Goal: Information Seeking & Learning: Learn about a topic

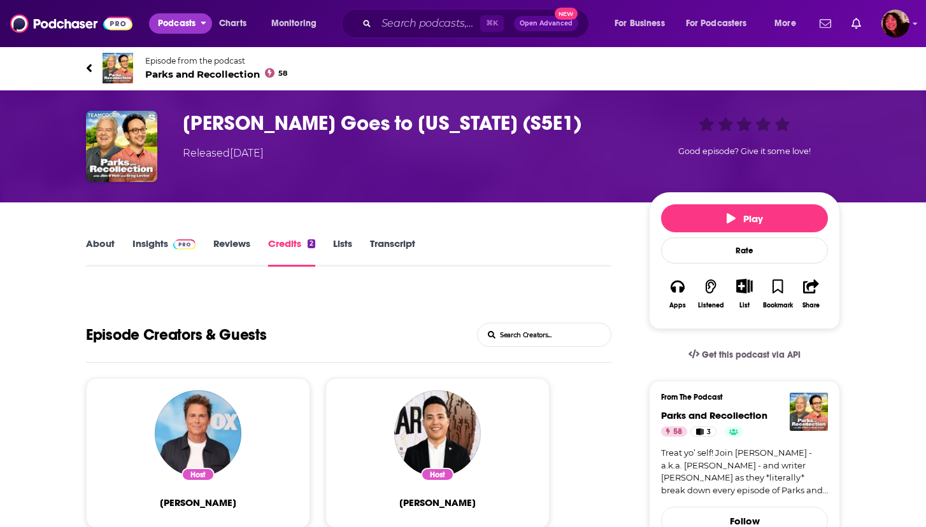
click at [183, 21] on span "Podcasts" at bounding box center [177, 24] width 38 height 18
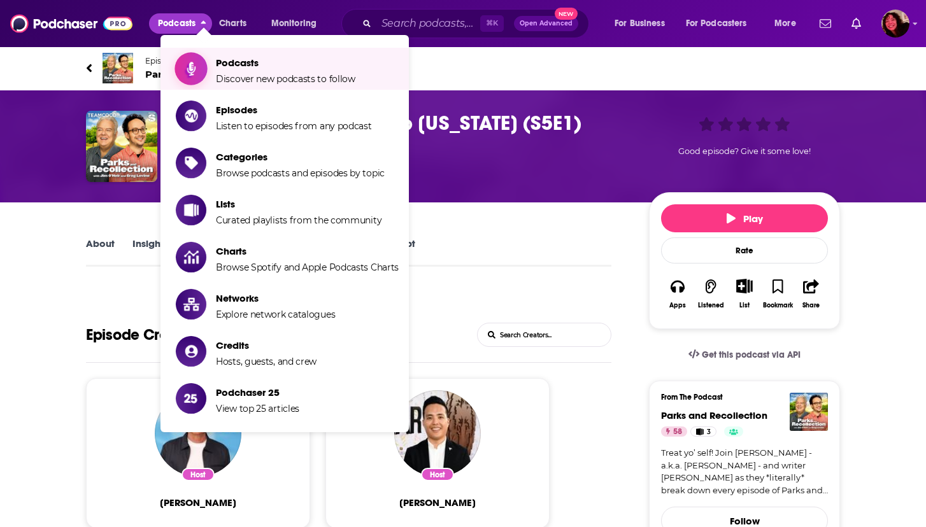
click at [243, 67] on span "Podcasts" at bounding box center [285, 63] width 139 height 12
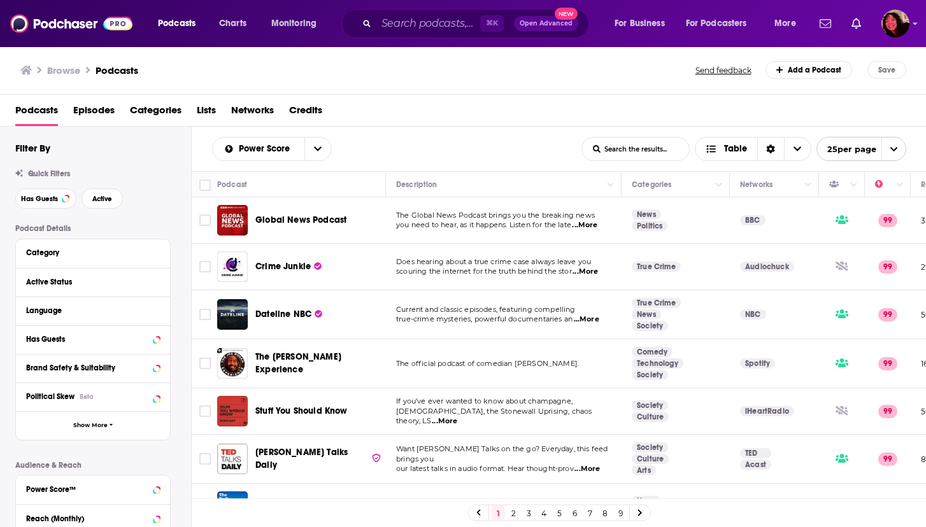
click at [857, 144] on span "25 per page" at bounding box center [846, 149] width 59 height 20
click at [857, 213] on button "100 per page" at bounding box center [861, 214] width 89 height 20
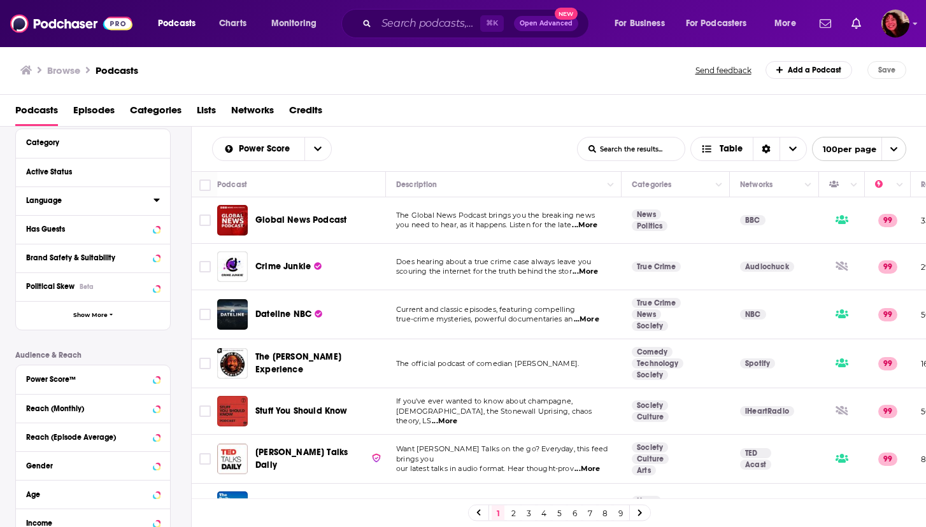
scroll to position [124, 0]
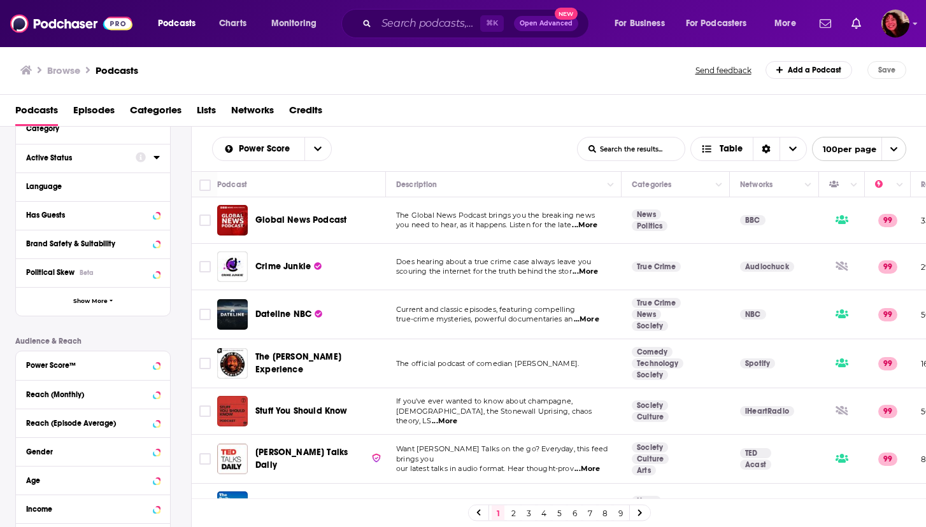
click at [117, 151] on button "Active Status" at bounding box center [81, 158] width 110 height 16
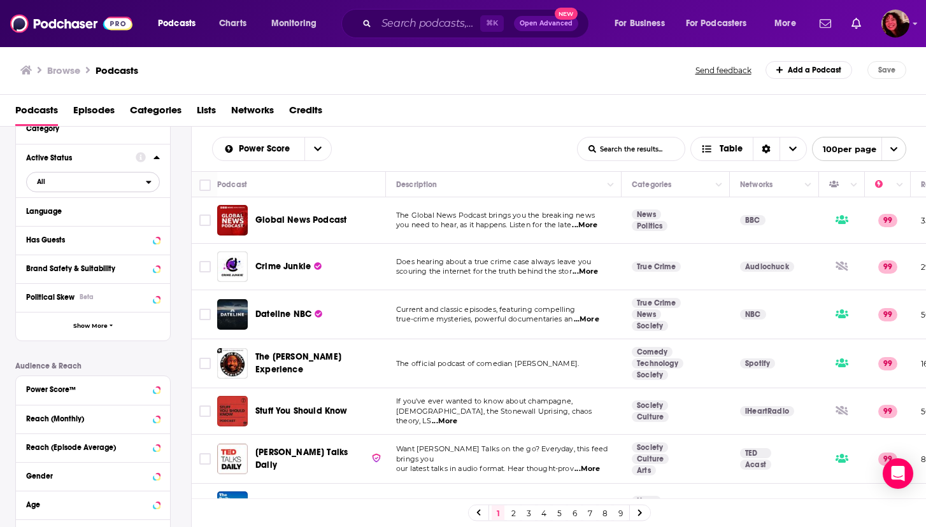
click at [76, 181] on span "All" at bounding box center [86, 181] width 119 height 17
click at [49, 221] on span "Active" at bounding box center [64, 223] width 65 height 7
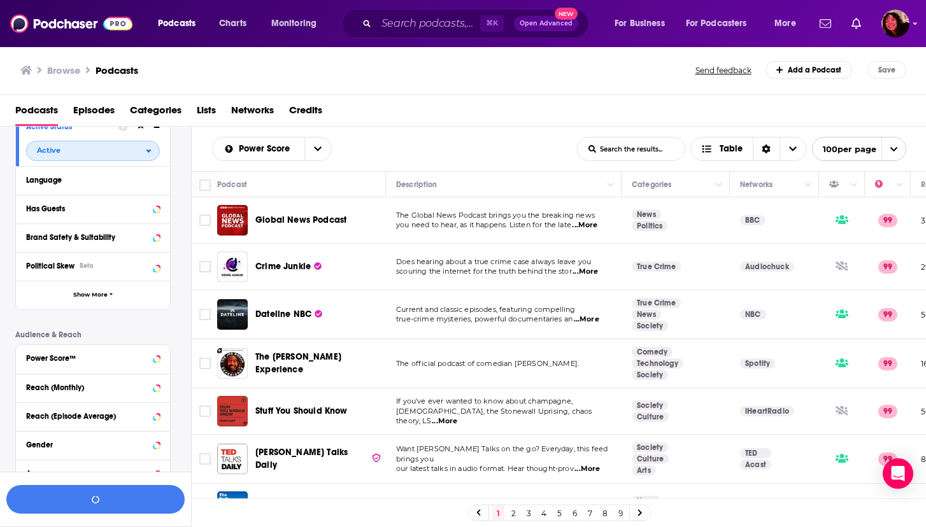
scroll to position [168, 0]
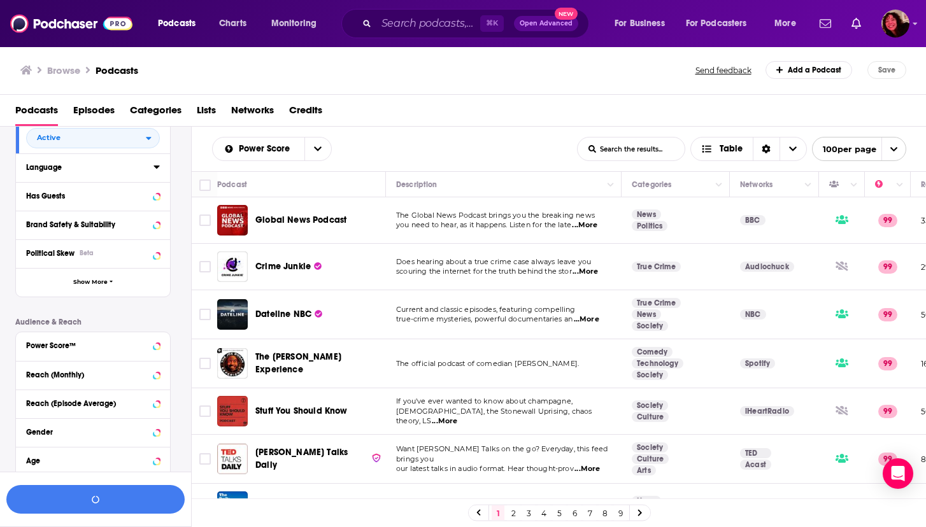
click at [47, 170] on div "Language" at bounding box center [85, 167] width 119 height 9
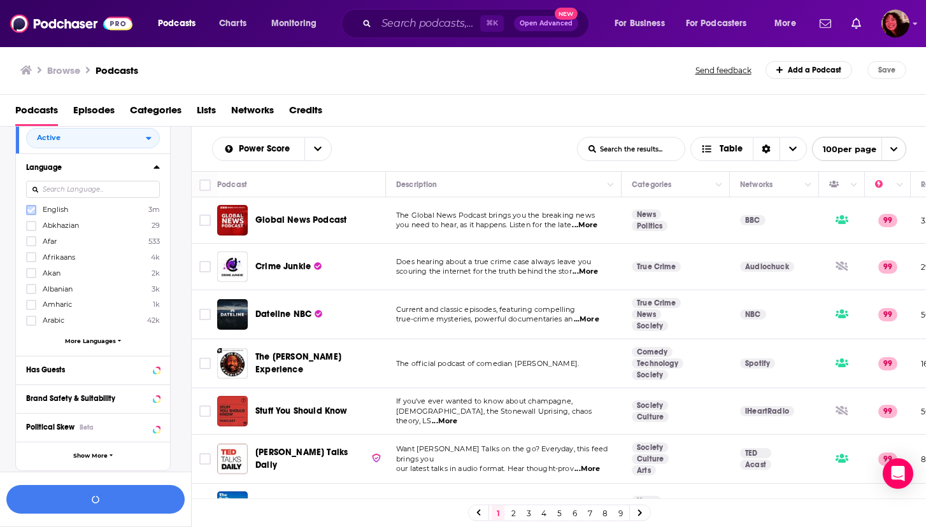
click at [31, 213] on icon at bounding box center [31, 210] width 8 height 6
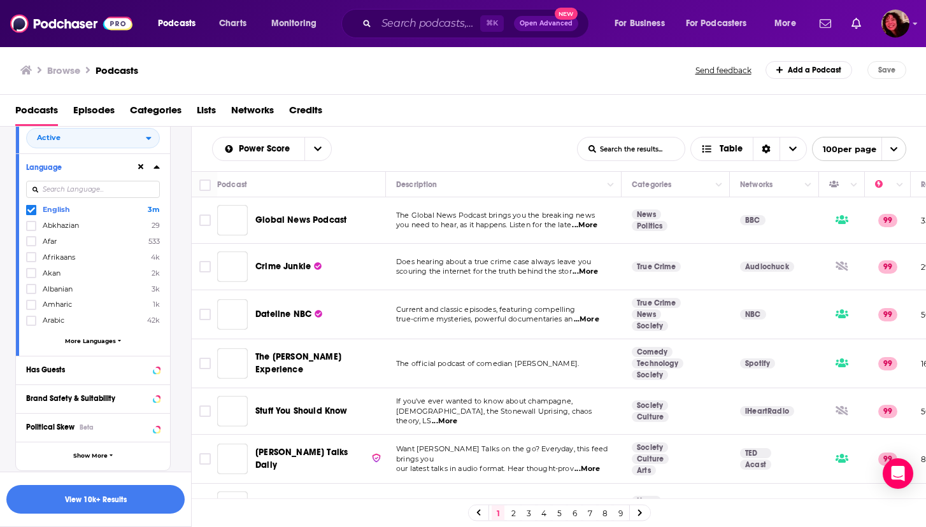
click at [8, 249] on div "Filters 2 Quick Filters Has Guests Active Podcast Details Category Active Statu…" at bounding box center [95, 351] width 191 height 754
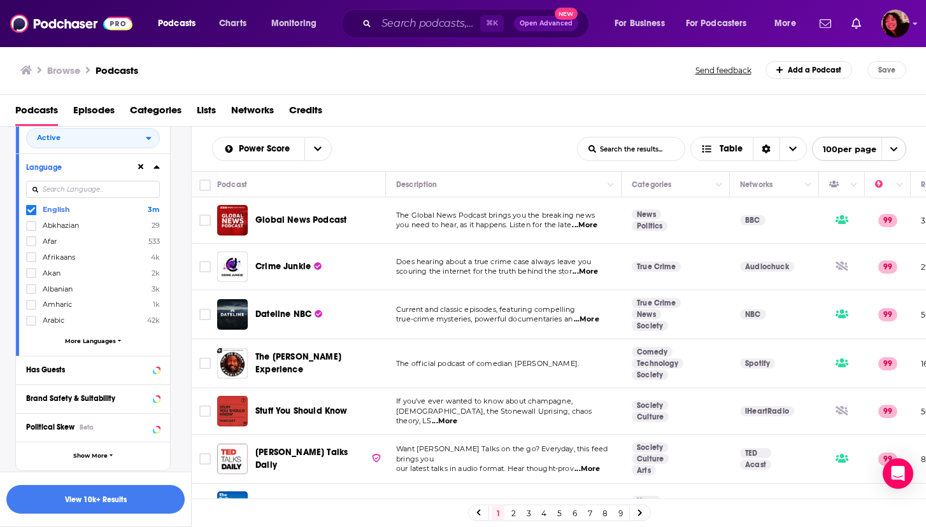
click at [10, 249] on div "Filters 2 Quick Filters Has Guests Active Podcast Details Category Active Statu…" at bounding box center [95, 351] width 191 height 754
click at [43, 252] on div "English 3m Abkhazian 29 Afar 533 Afrikaans 4k Akan 2k Albanian 3k Amharic 1k Ar…" at bounding box center [93, 277] width 134 height 146
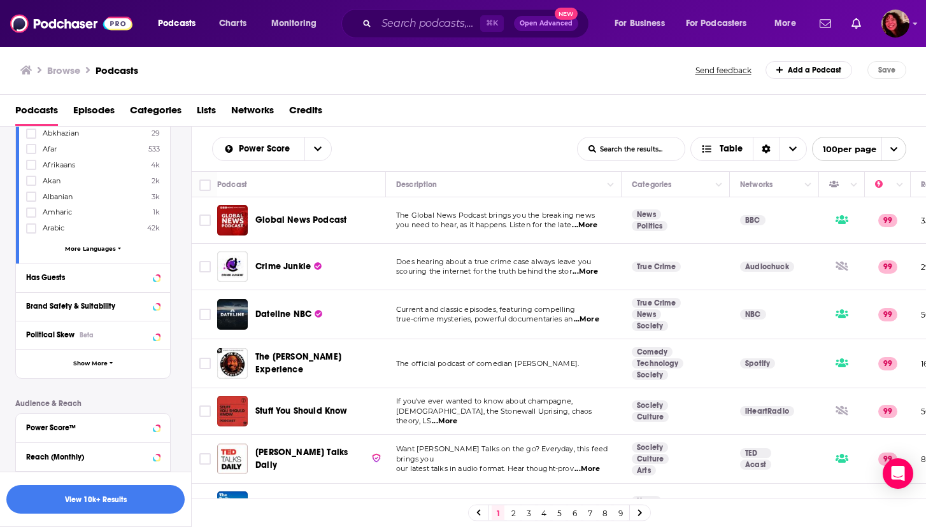
scroll to position [269, 0]
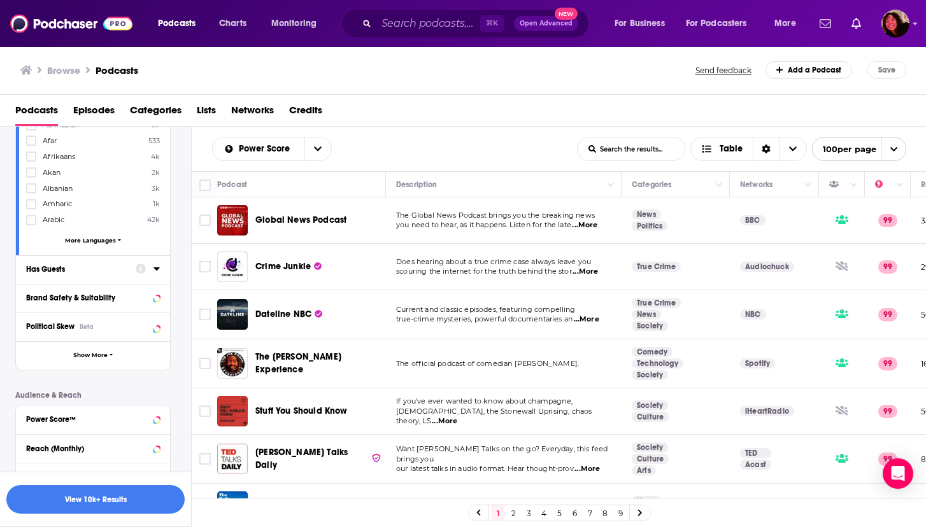
click at [47, 271] on div "Has Guests" at bounding box center [76, 269] width 101 height 9
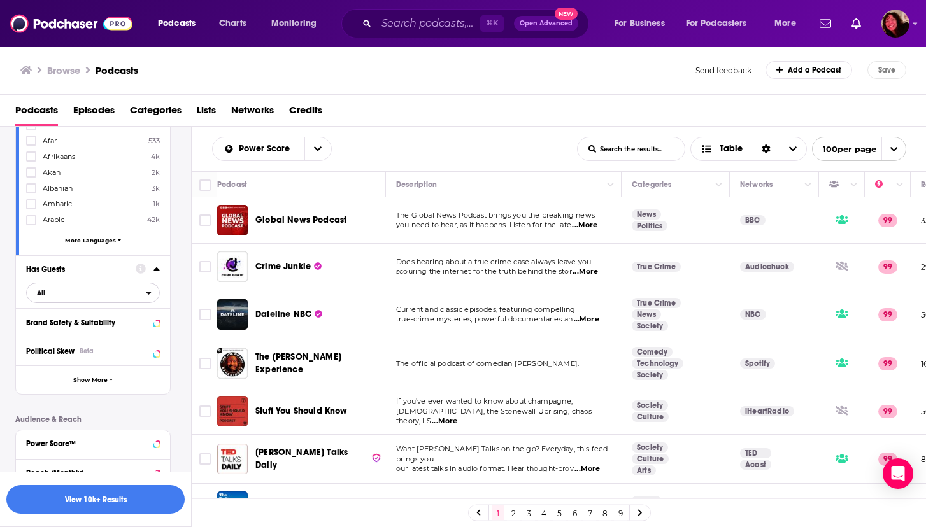
click at [61, 294] on span "All" at bounding box center [86, 293] width 119 height 17
click at [61, 332] on span "Has guests" at bounding box center [68, 335] width 73 height 7
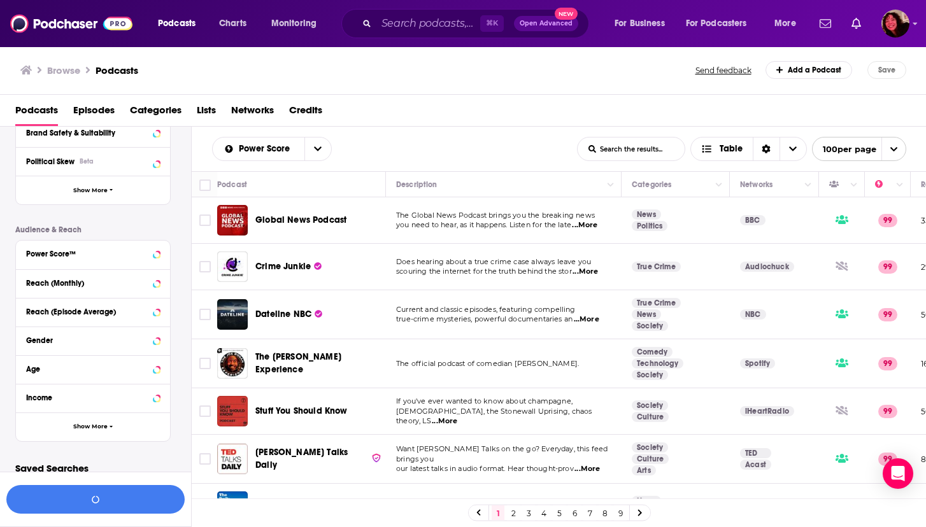
scroll to position [467, 0]
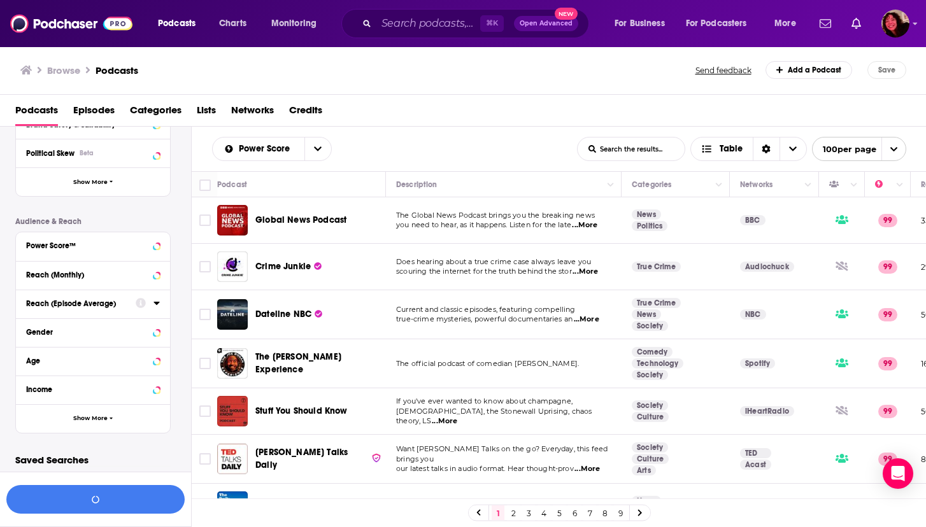
click at [66, 307] on div "Reach (Episode Average)" at bounding box center [76, 303] width 101 height 9
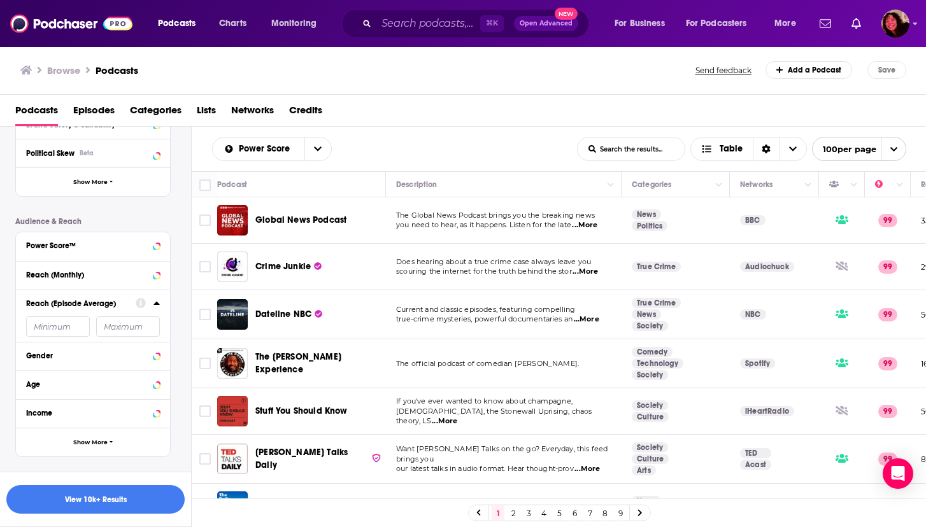
click at [65, 327] on input "number" at bounding box center [58, 326] width 64 height 20
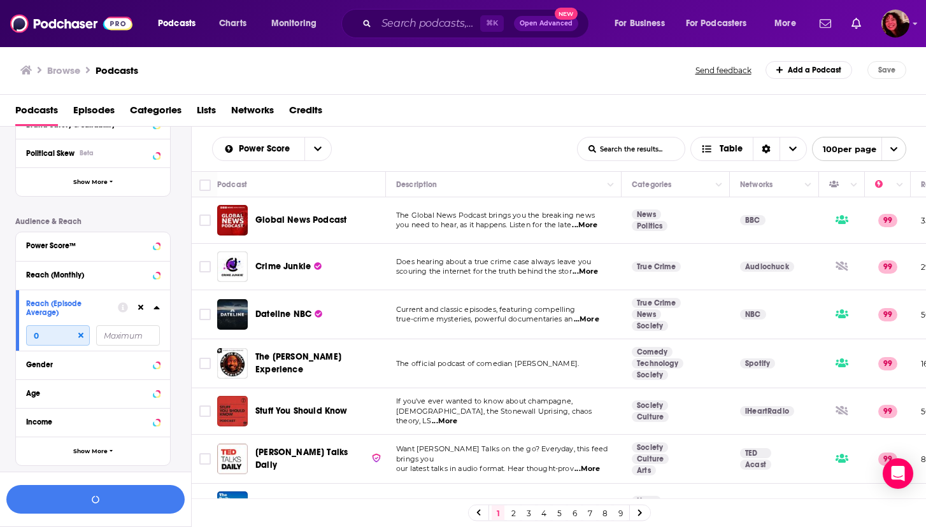
type input "0"
click at [116, 337] on input "number" at bounding box center [128, 335] width 64 height 20
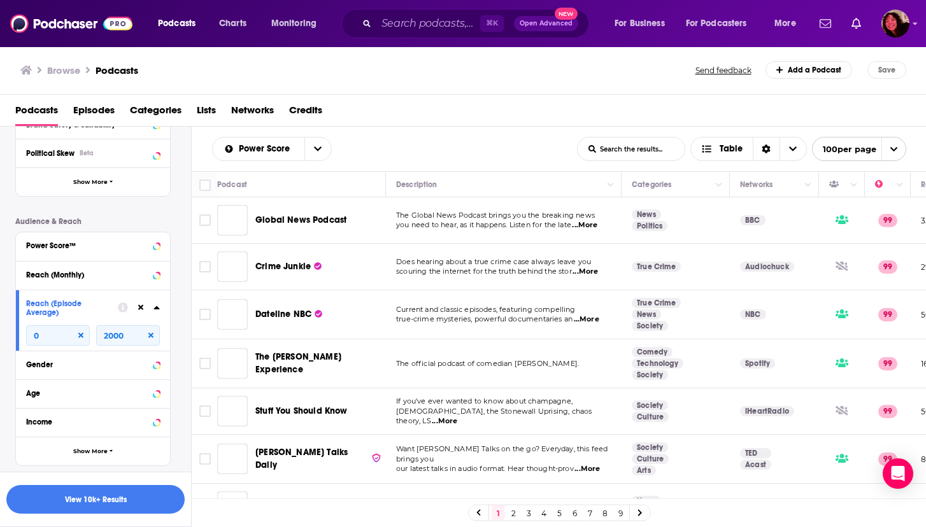
click at [6, 371] on div "Filters 4 Quick Filters Has Guests Active Podcast Details Category Active Statu…" at bounding box center [95, 80] width 191 height 811
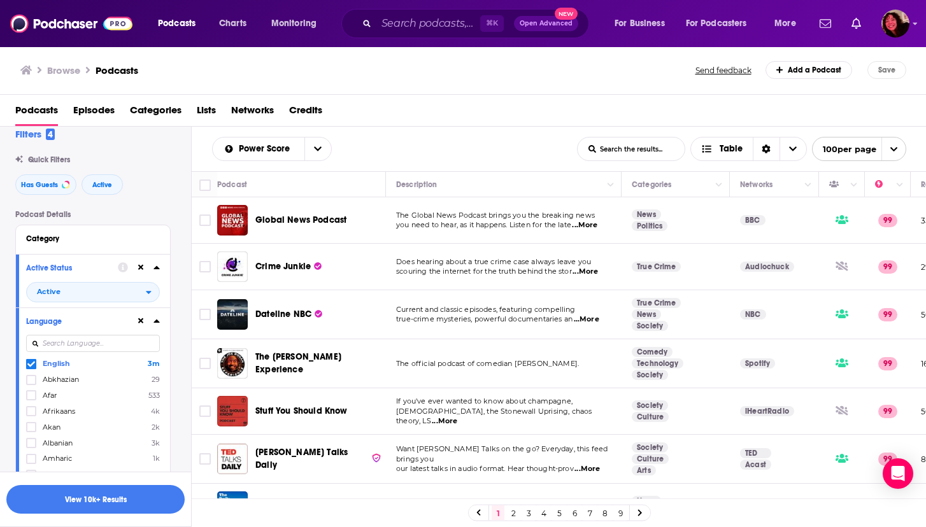
scroll to position [0, 0]
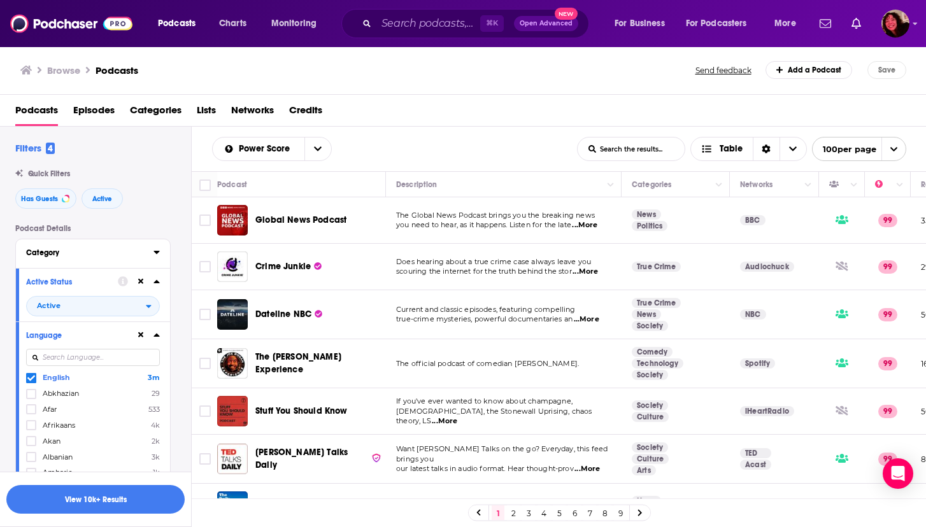
click at [76, 257] on div "Category" at bounding box center [85, 252] width 119 height 9
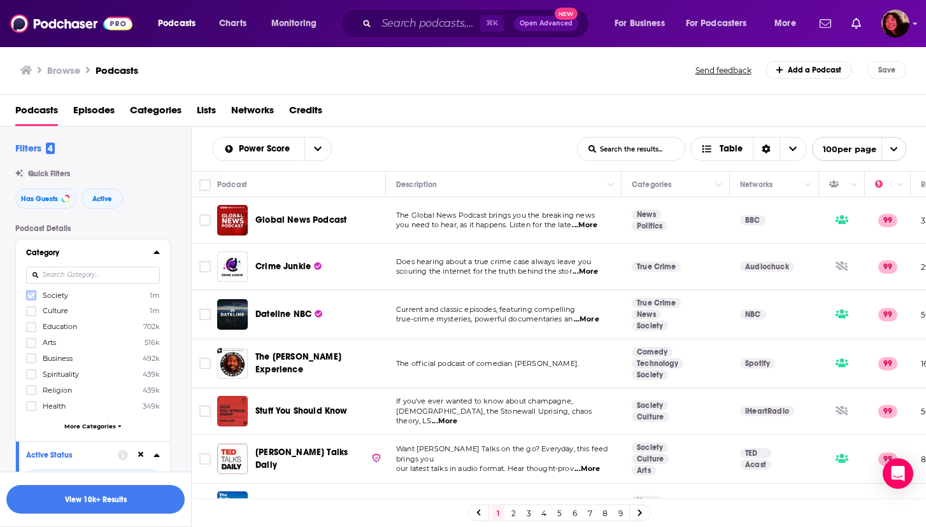
click at [29, 297] on icon at bounding box center [31, 296] width 8 height 6
click at [29, 309] on icon at bounding box center [31, 312] width 8 height 8
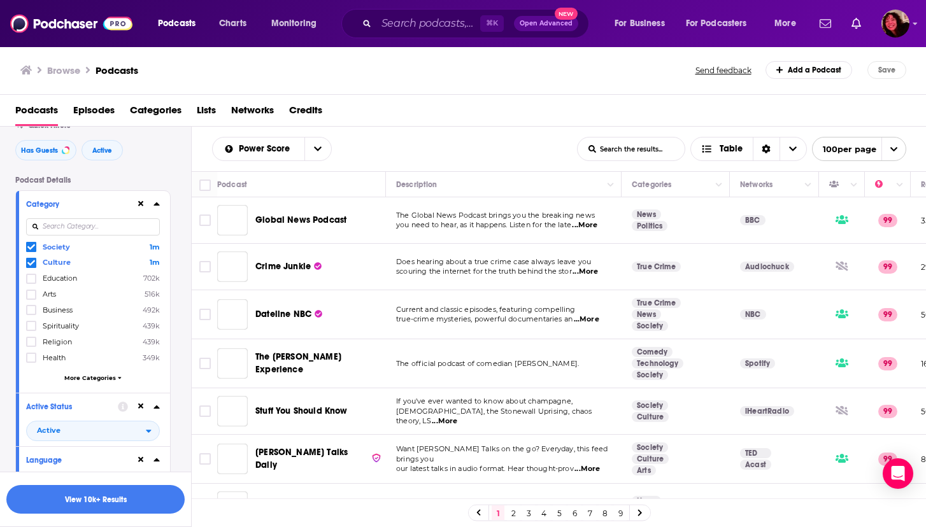
scroll to position [67, 0]
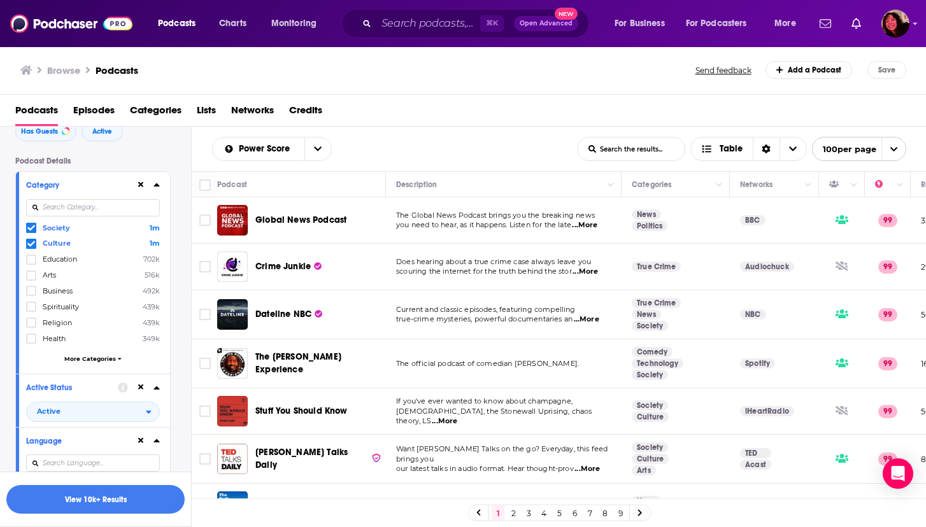
click at [96, 357] on span "More Categories" at bounding box center [90, 358] width 52 height 7
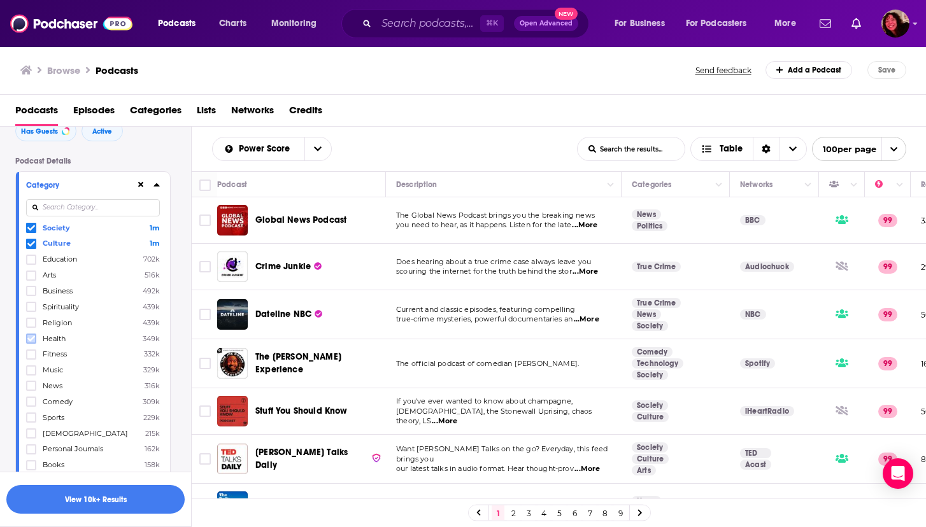
click at [27, 338] on icon at bounding box center [31, 339] width 8 height 8
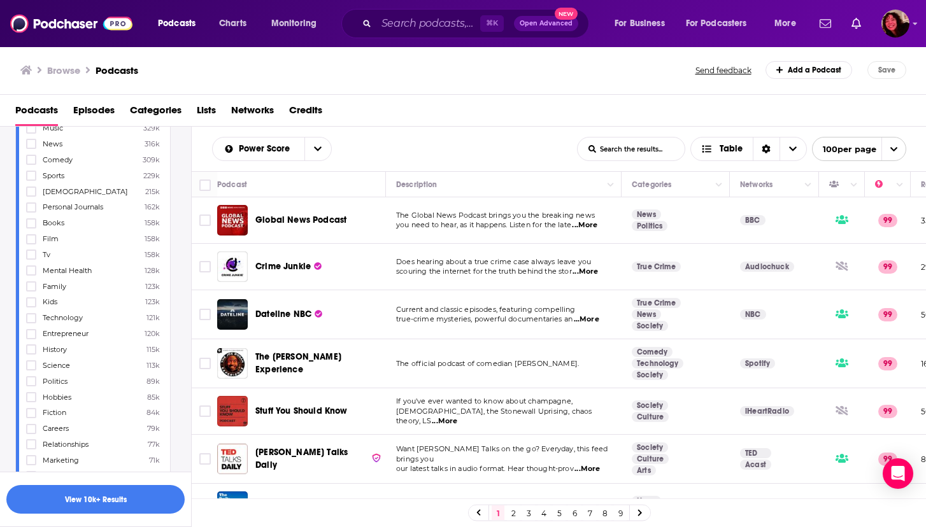
scroll to position [313, 0]
click at [30, 264] on icon at bounding box center [31, 268] width 8 height 8
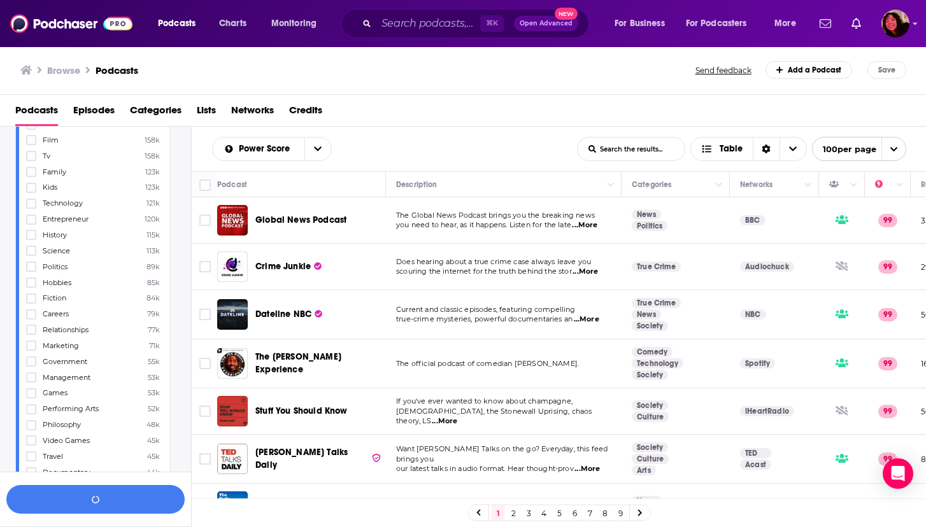
scroll to position [429, 0]
click at [30, 321] on icon at bounding box center [31, 325] width 8 height 8
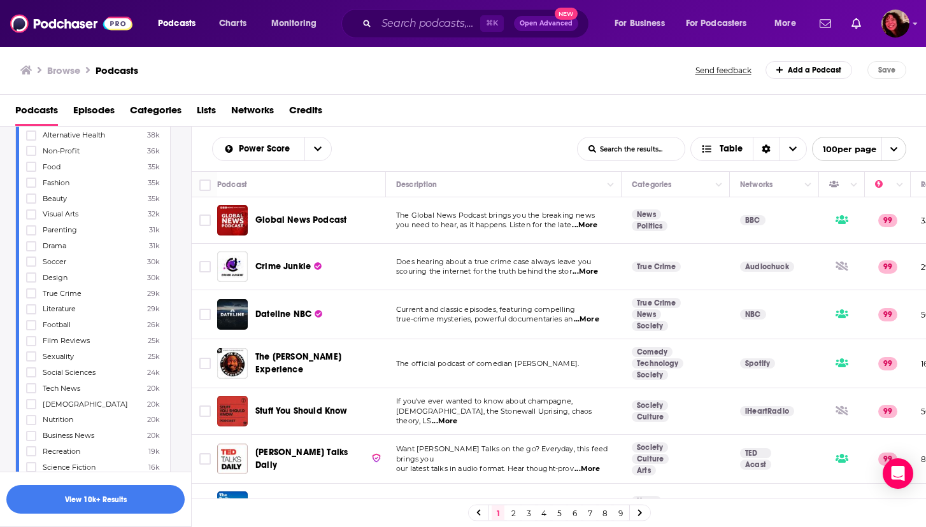
scroll to position [810, 0]
click at [32, 351] on icon at bounding box center [31, 355] width 8 height 8
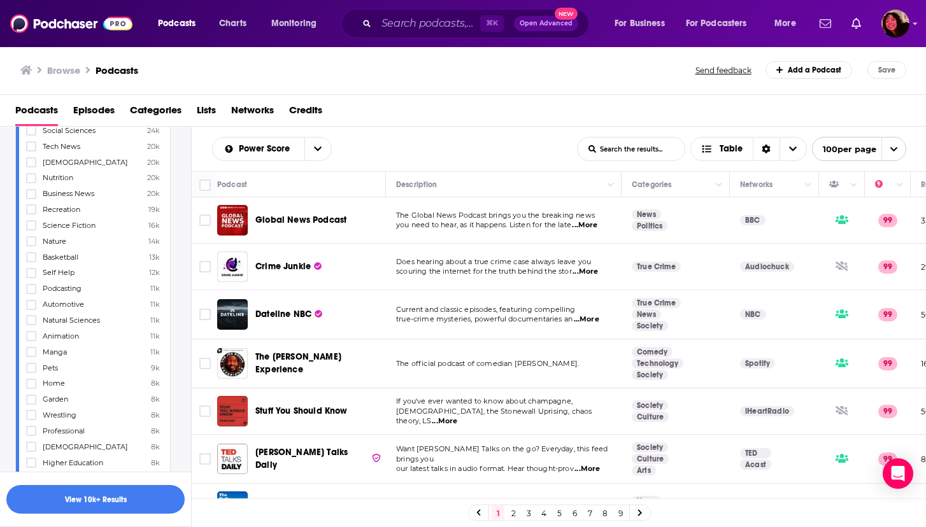
scroll to position [1056, 0]
click at [32, 264] on icon at bounding box center [31, 268] width 8 height 8
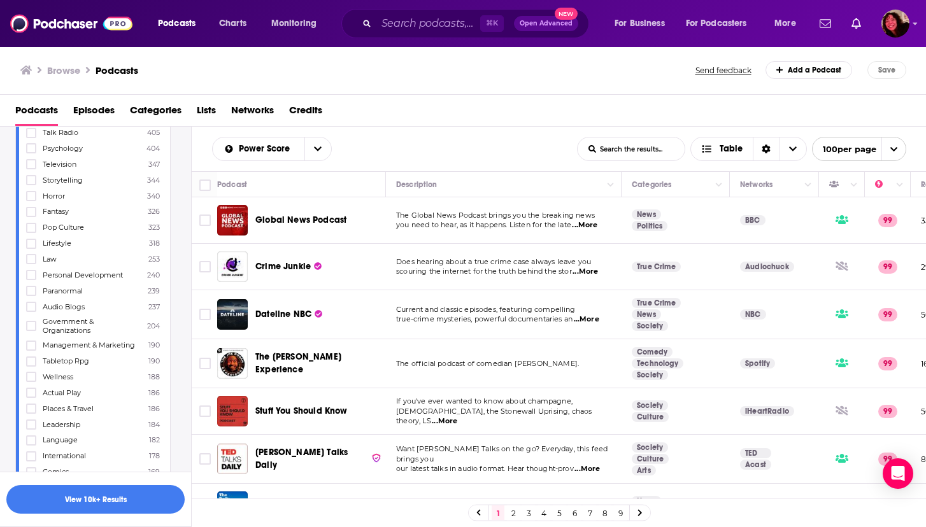
scroll to position [2126, 0]
click at [29, 237] on label at bounding box center [31, 242] width 10 height 10
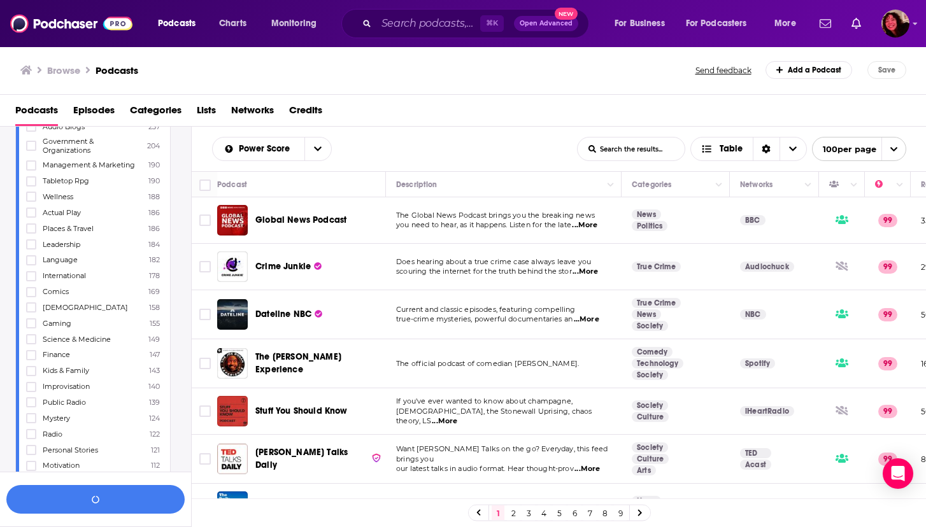
scroll to position [2307, 0]
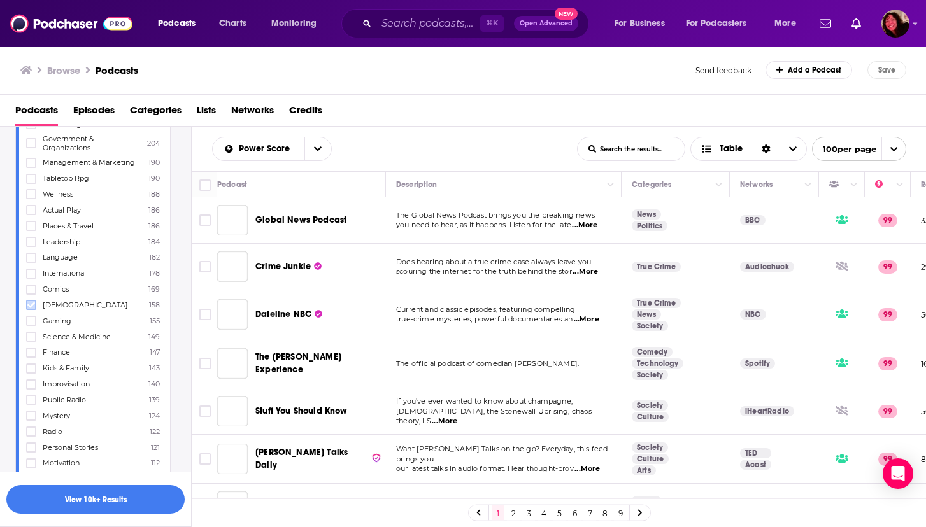
click at [31, 301] on icon at bounding box center [31, 305] width 8 height 8
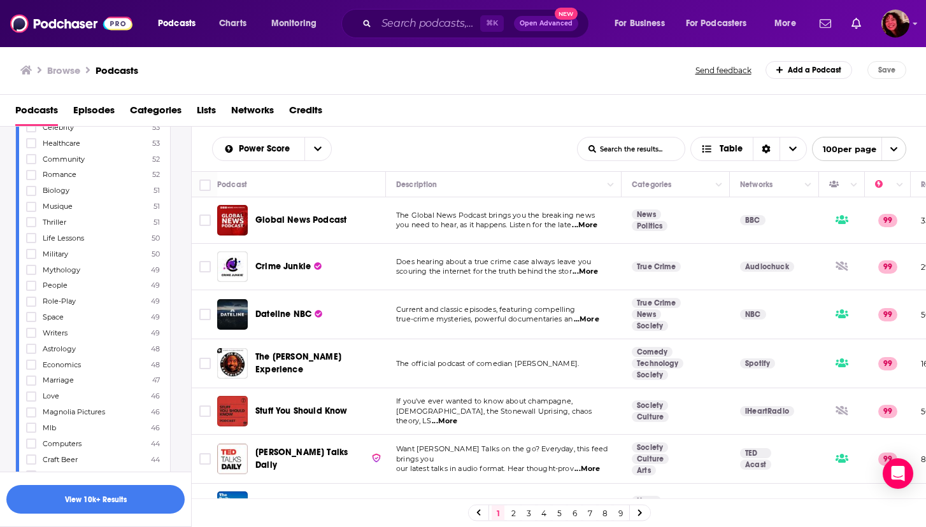
scroll to position [3529, 0]
click at [79, 499] on button "View 10k+ Results" at bounding box center [95, 499] width 178 height 29
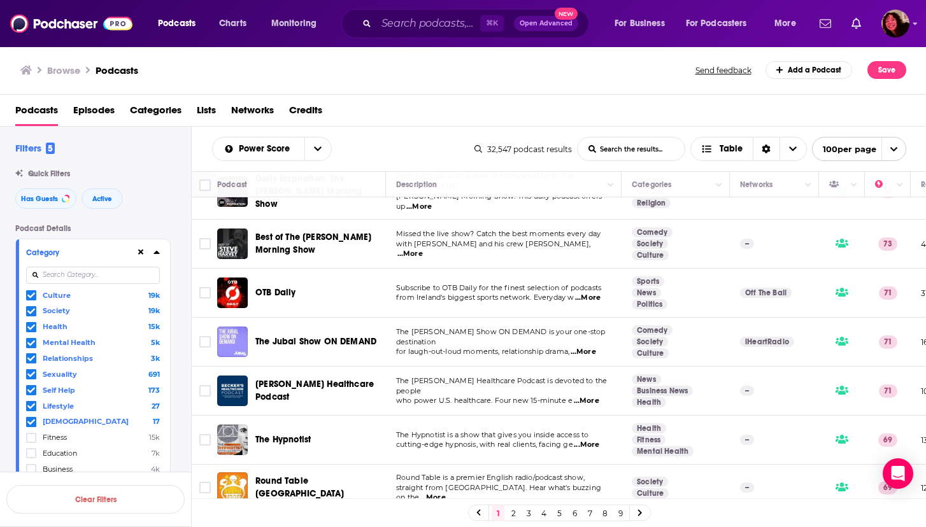
click at [156, 250] on icon at bounding box center [156, 252] width 6 height 10
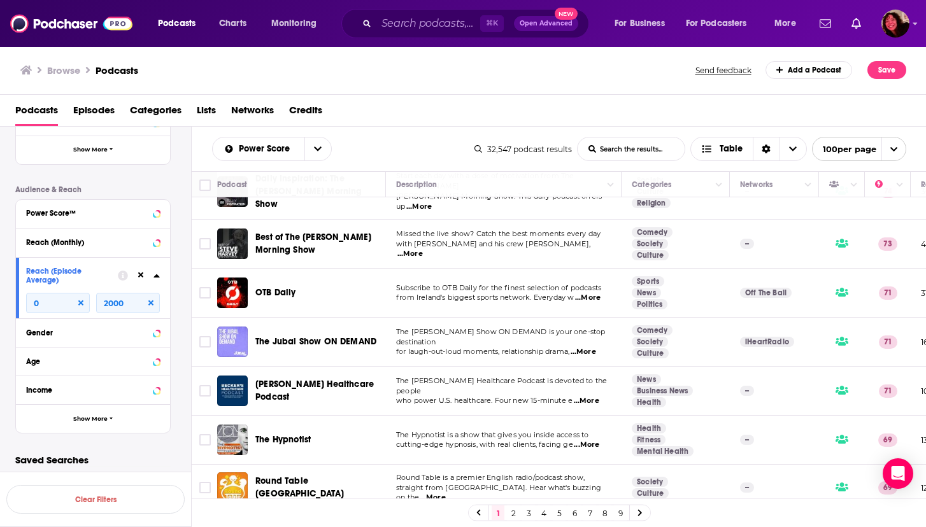
scroll to position [371, 0]
drag, startPoint x: 136, startPoint y: 308, endPoint x: 101, endPoint y: 304, distance: 35.9
click at [101, 304] on input "2000" at bounding box center [128, 303] width 64 height 20
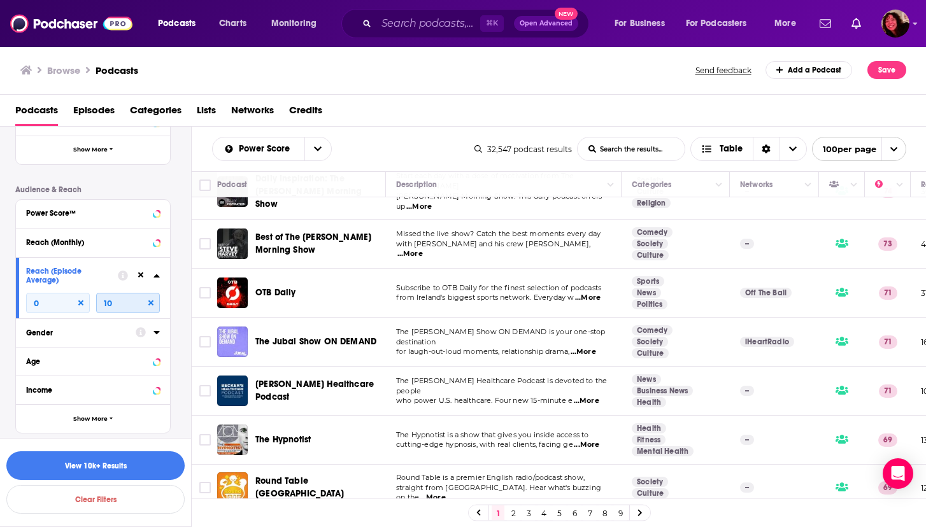
type input "1"
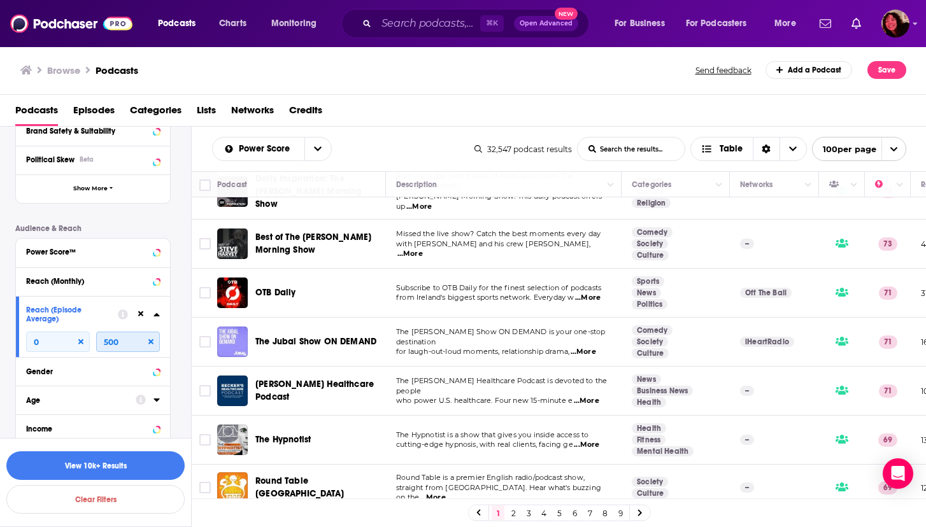
scroll to position [329, 0]
type input "500"
click at [79, 466] on button "View 10k+ Results" at bounding box center [95, 465] width 178 height 29
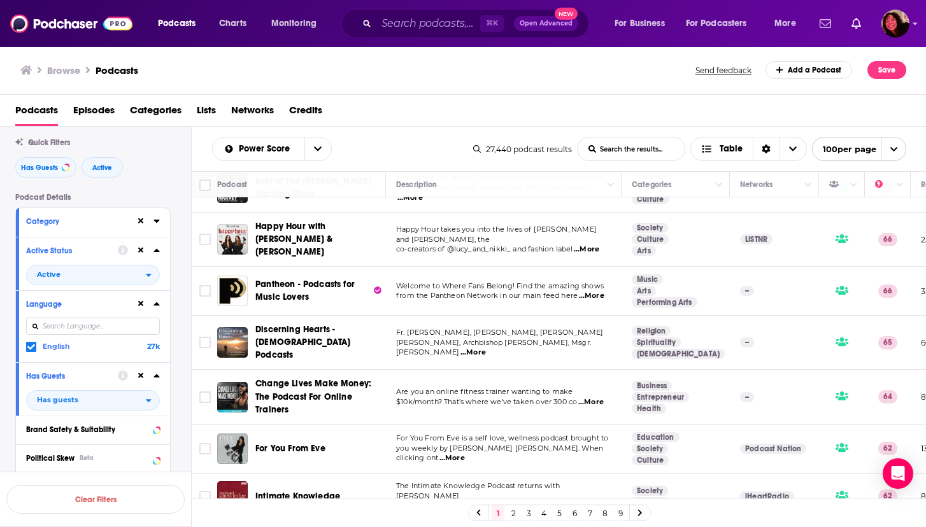
scroll to position [31, 0]
click at [157, 223] on icon at bounding box center [156, 221] width 6 height 3
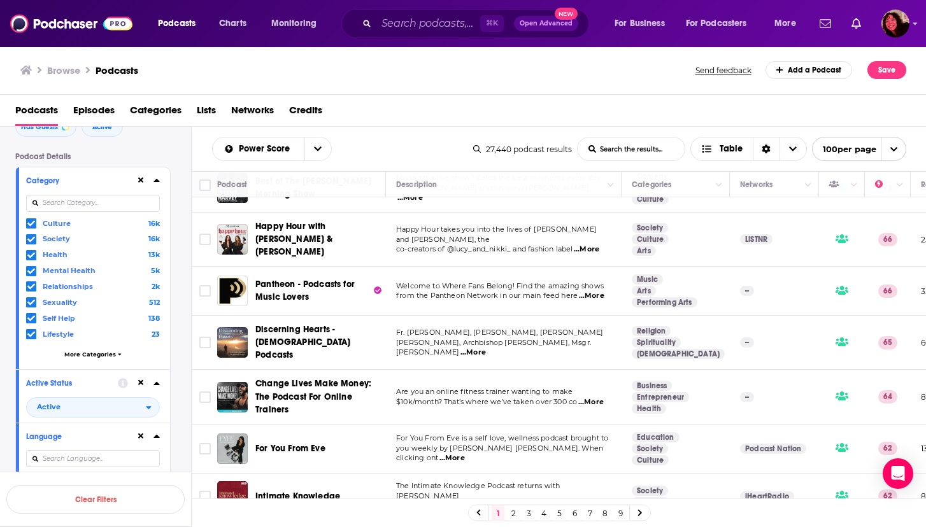
scroll to position [74, 0]
click at [103, 350] on span "More Categories" at bounding box center [90, 351] width 52 height 7
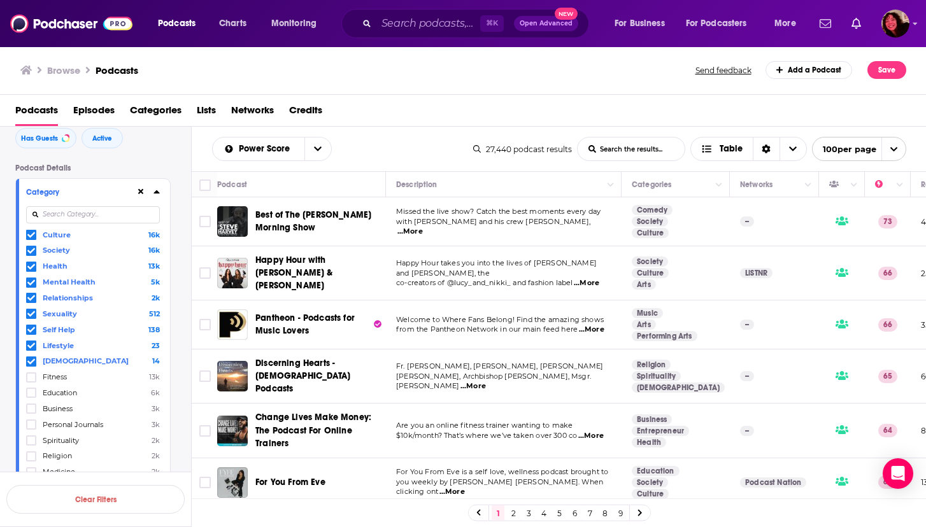
scroll to position [0, 0]
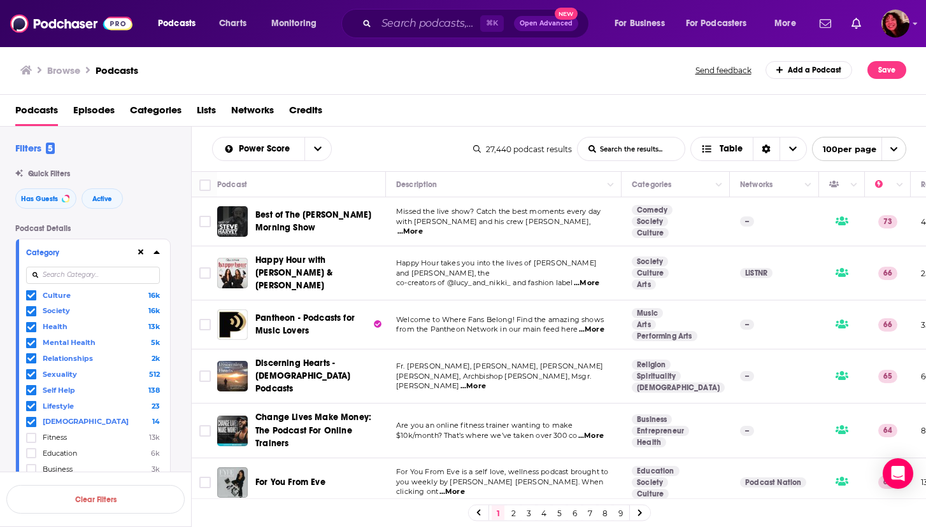
click at [155, 249] on icon at bounding box center [156, 252] width 6 height 10
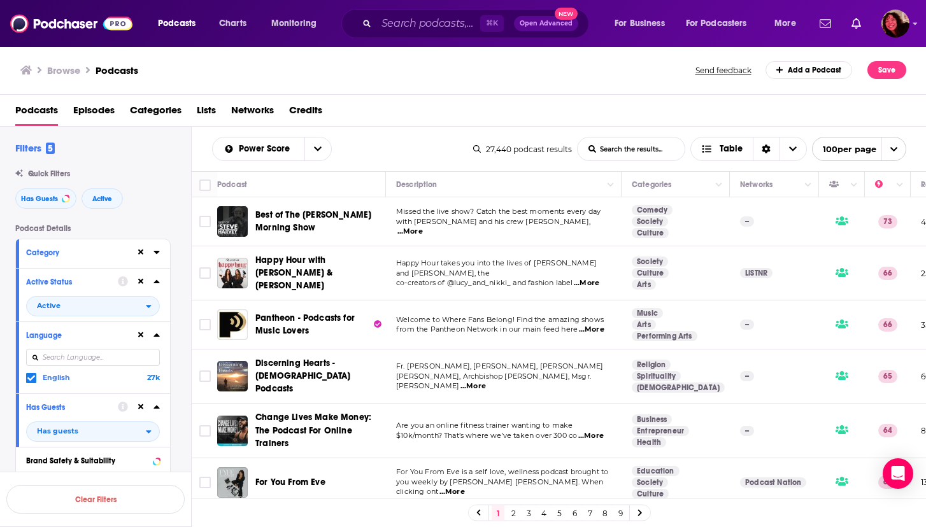
scroll to position [372, 0]
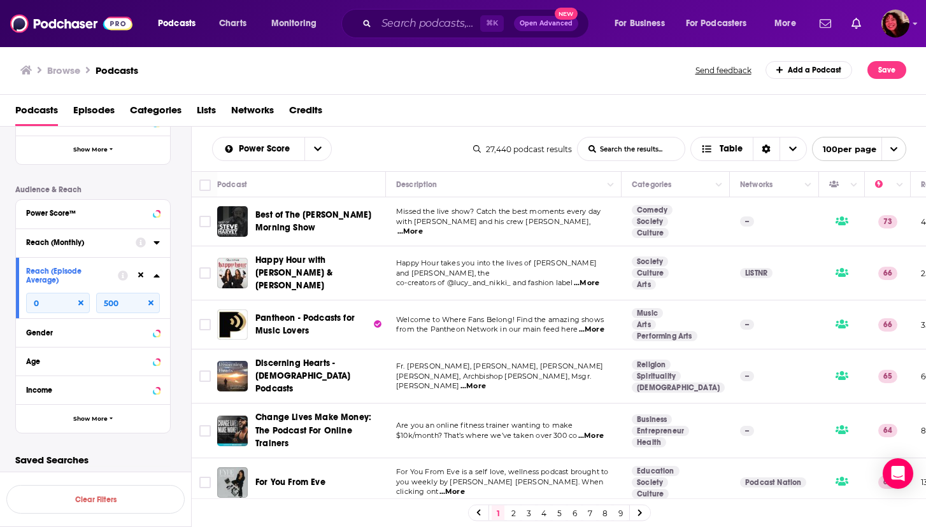
click at [66, 246] on button "Reach (Monthly)" at bounding box center [81, 242] width 110 height 16
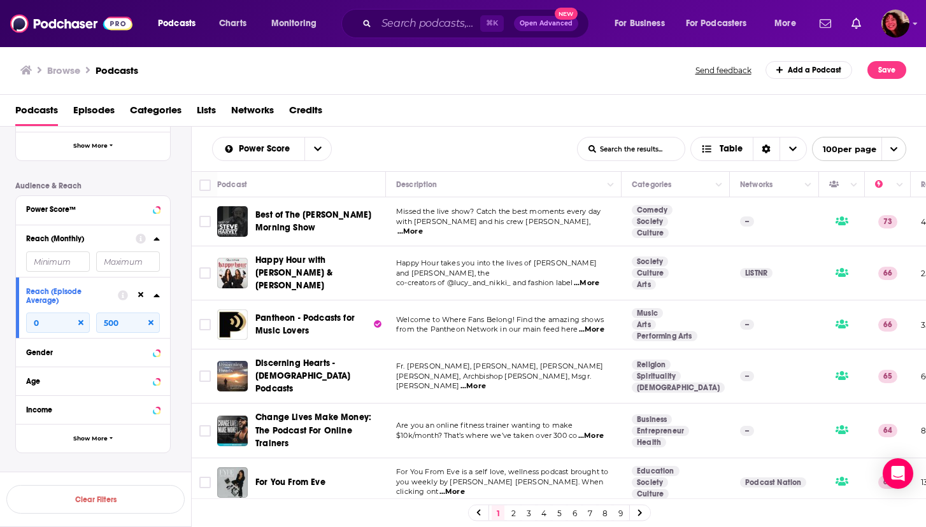
click at [64, 264] on input "number" at bounding box center [58, 262] width 64 height 20
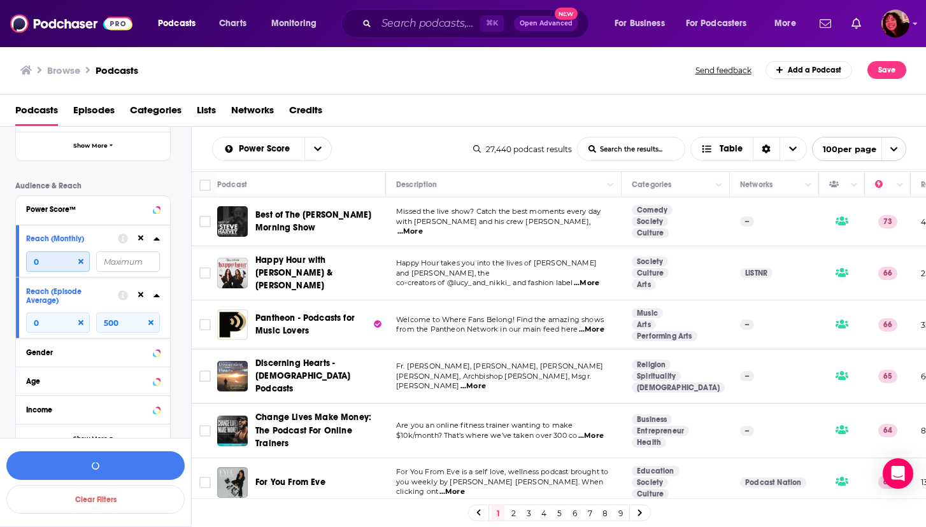
type input "0"
click at [129, 264] on input "number" at bounding box center [128, 262] width 64 height 20
type input "2000"
click at [110, 462] on button "View 10k+ Results" at bounding box center [95, 465] width 178 height 29
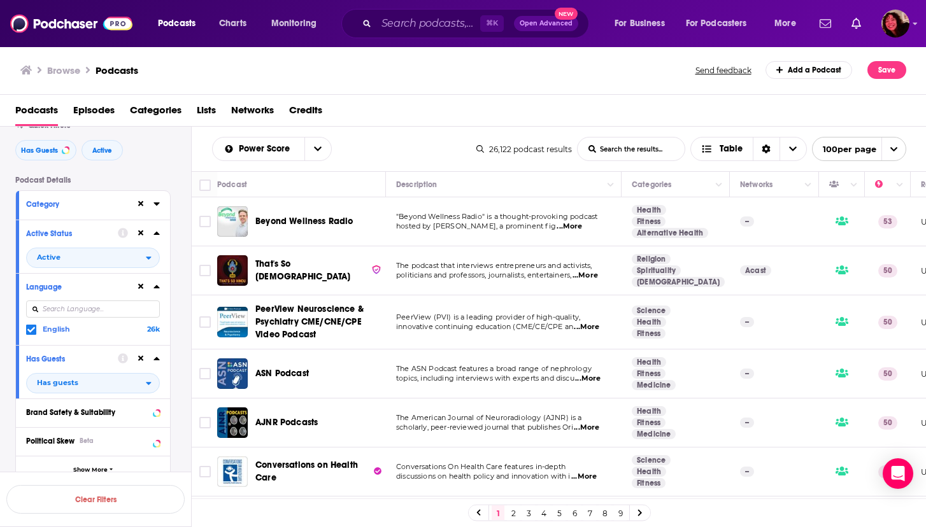
scroll to position [42, 0]
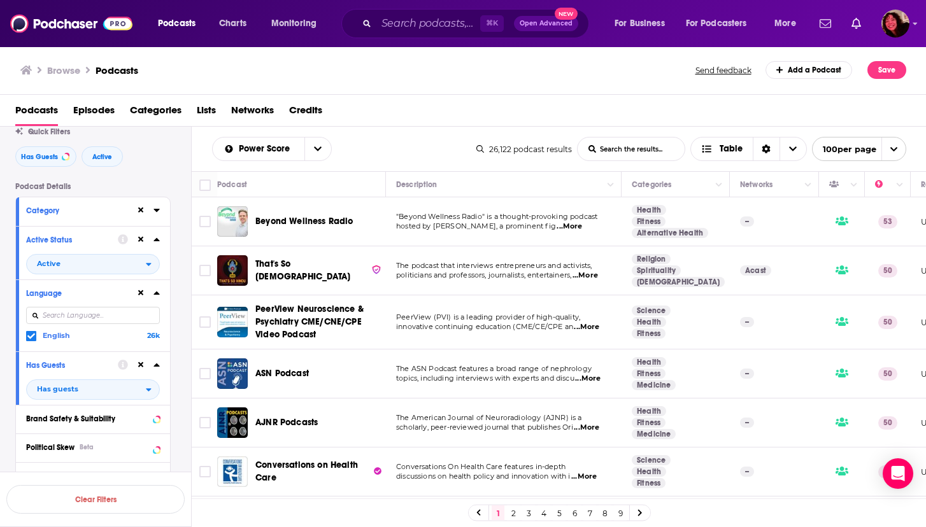
click at [155, 211] on icon at bounding box center [156, 210] width 6 height 3
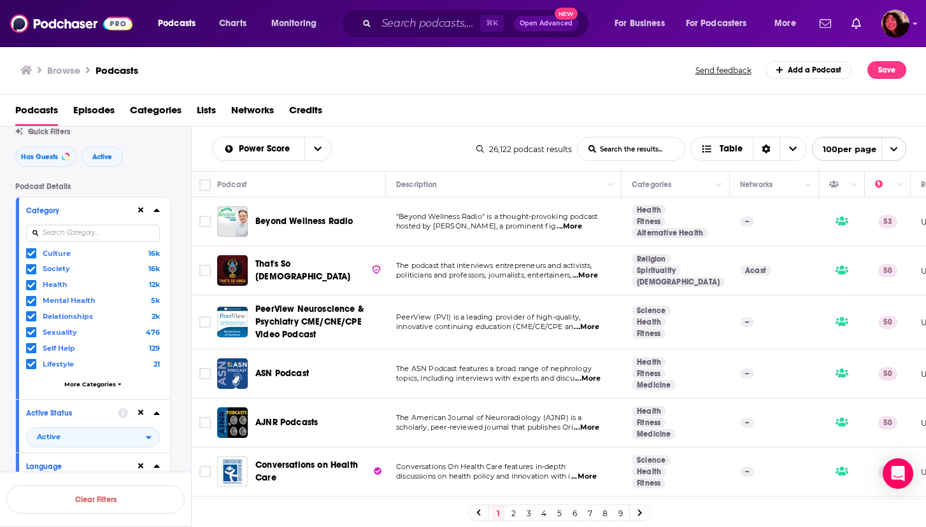
click at [29, 284] on icon at bounding box center [31, 285] width 8 height 8
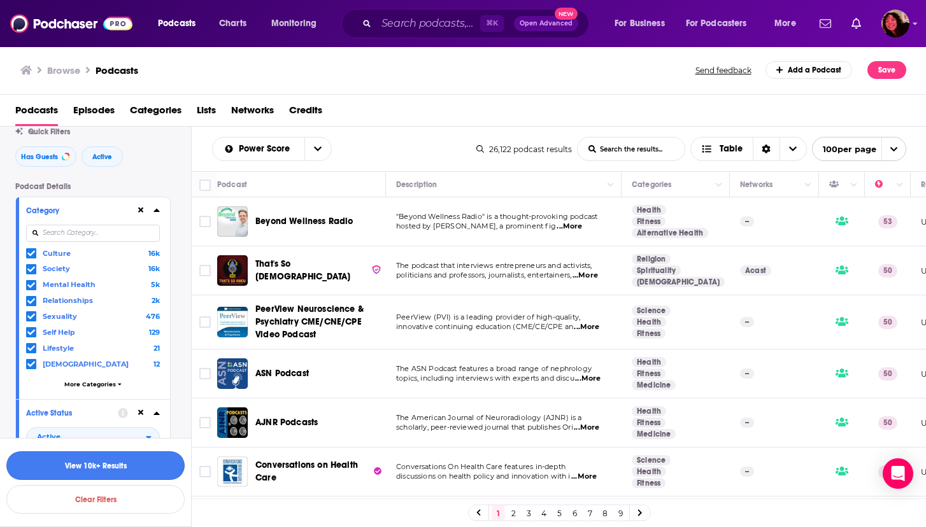
click at [90, 464] on button "View 10k+ Results" at bounding box center [95, 465] width 178 height 29
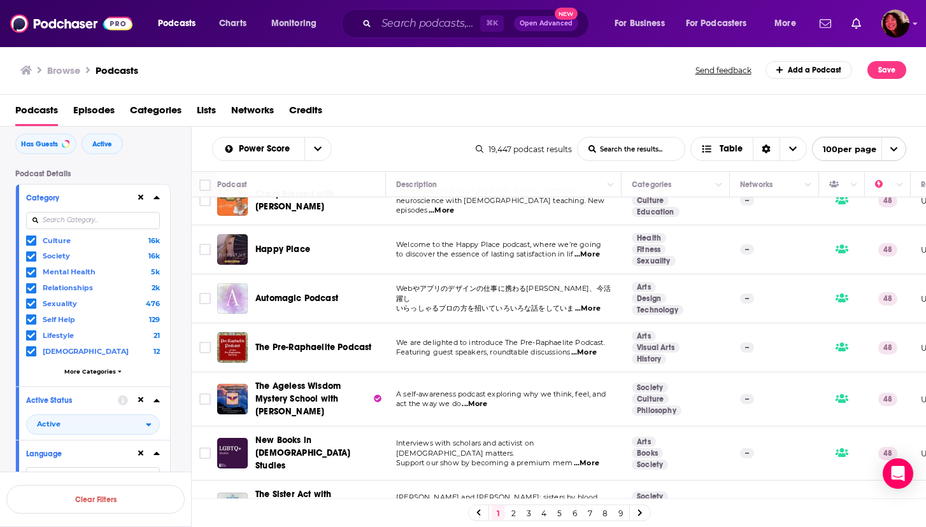
scroll to position [274, 0]
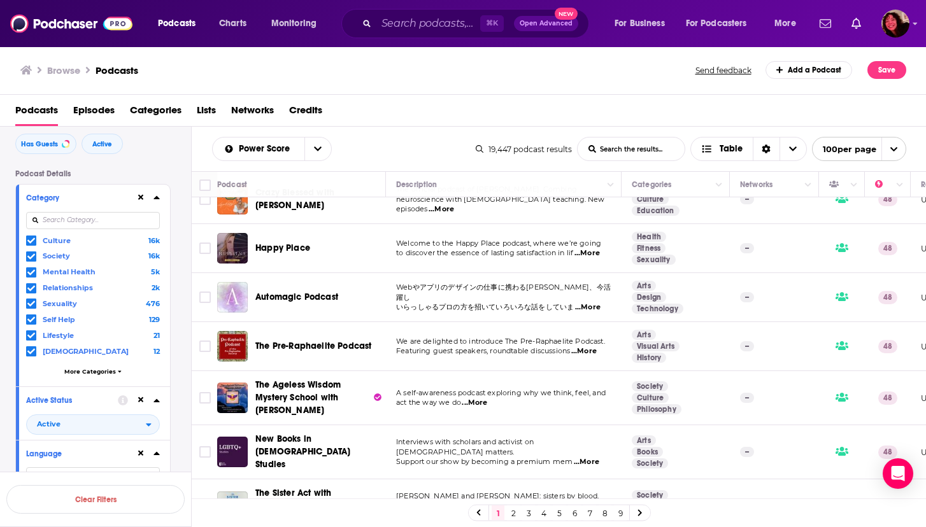
click at [590, 248] on span "...More" at bounding box center [586, 253] width 25 height 10
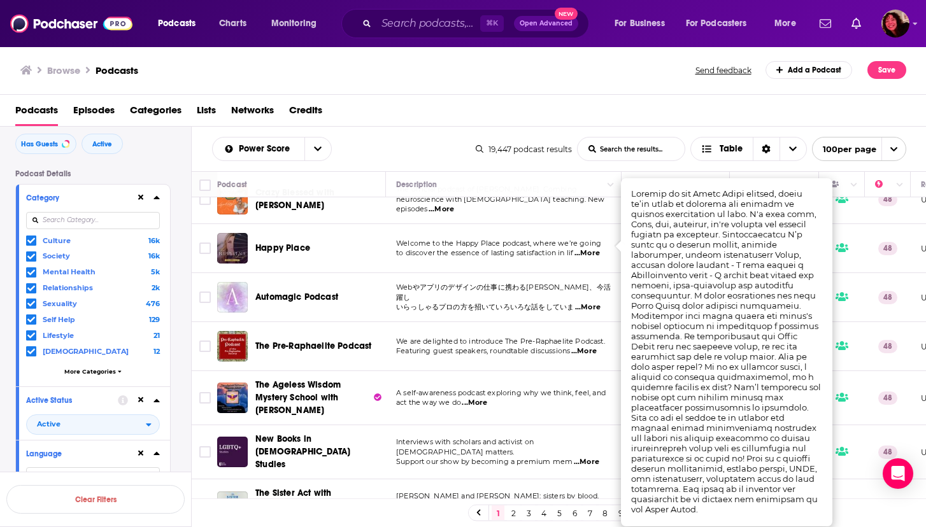
click at [411, 248] on span "to discover the essence of lasting satisfaction in lif" at bounding box center [484, 252] width 177 height 9
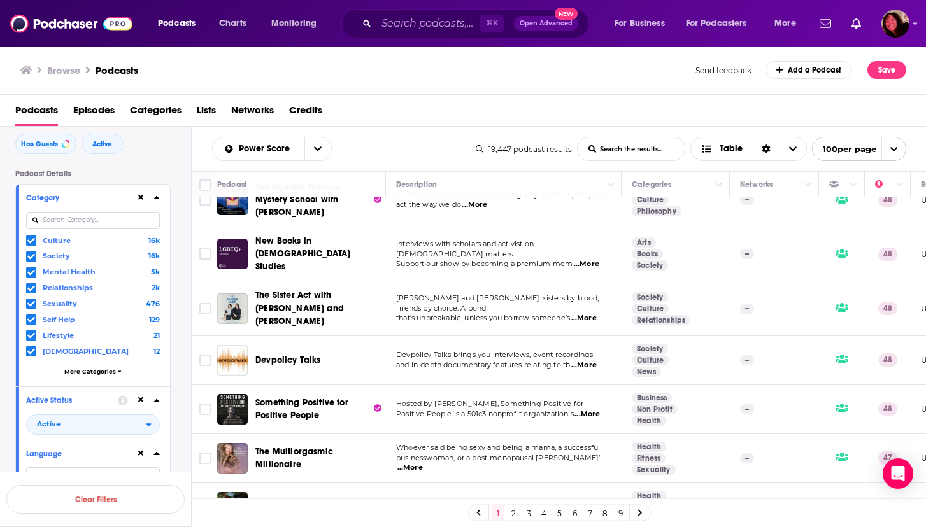
scroll to position [479, 0]
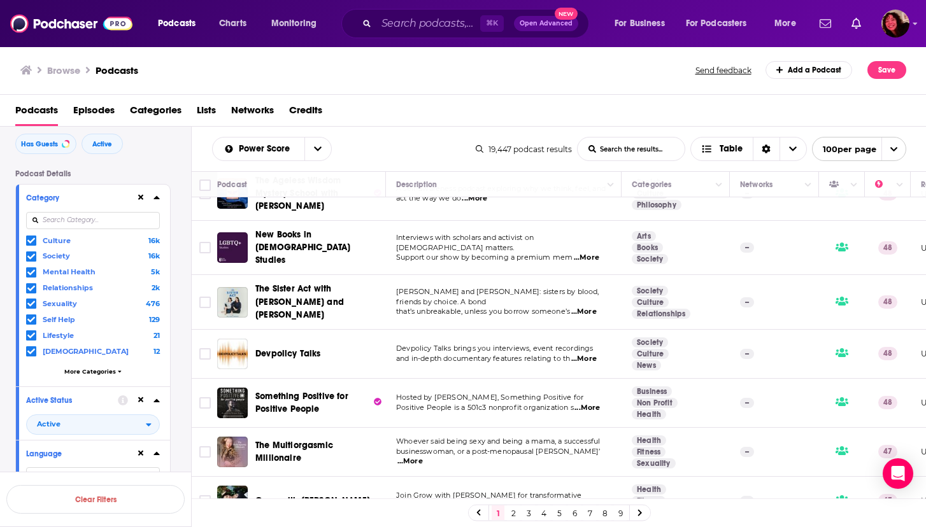
click at [434, 253] on span "Support our show by becoming a premium mem" at bounding box center [484, 257] width 176 height 9
click at [588, 253] on span "...More" at bounding box center [586, 258] width 25 height 10
click at [494, 253] on span "Support our show by becoming a premium mem" at bounding box center [484, 257] width 176 height 9
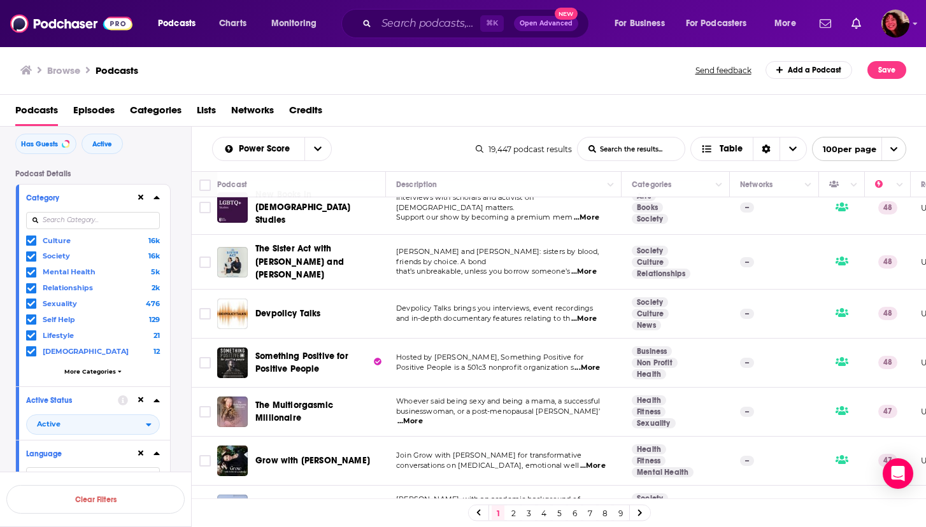
scroll to position [520, 0]
click at [497, 246] on p "Bea and Nica: sisters by blood, friends by choice. A bond" at bounding box center [503, 256] width 215 height 20
click at [593, 266] on span "...More" at bounding box center [583, 271] width 25 height 10
click at [513, 235] on td "Bea and Nica: sisters by blood, friends by choice. A bond that’s unbreakable, u…" at bounding box center [504, 261] width 236 height 54
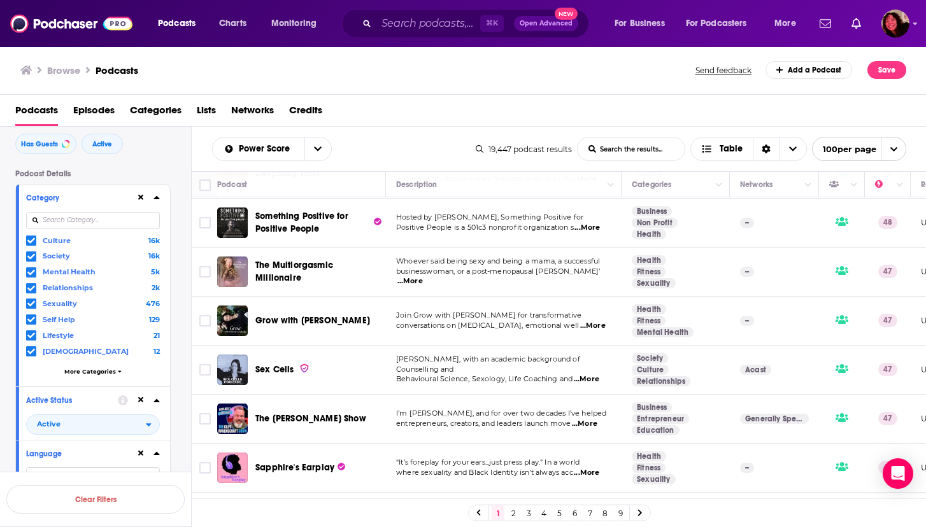
scroll to position [661, 0]
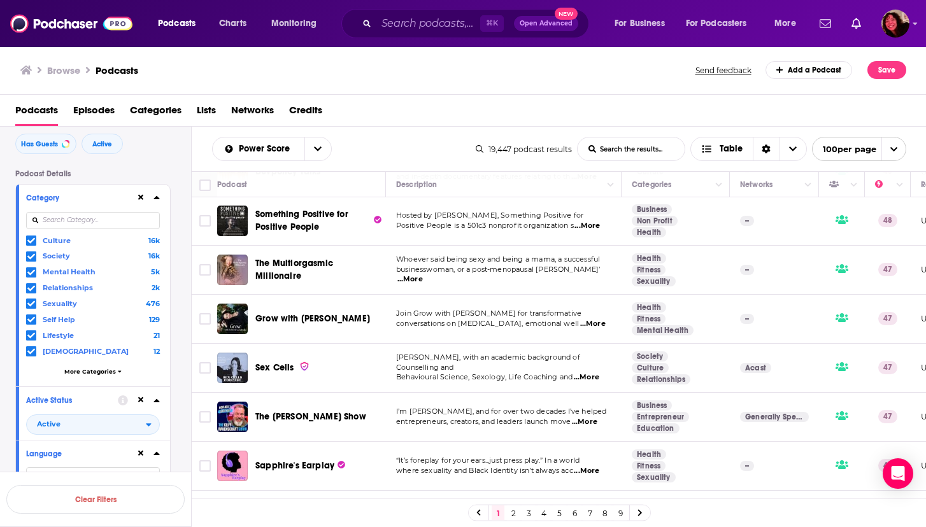
click at [423, 274] on span "...More" at bounding box center [409, 279] width 25 height 10
click at [547, 265] on span "businesswoman, or a post-menopausal crone don’" at bounding box center [498, 269] width 204 height 9
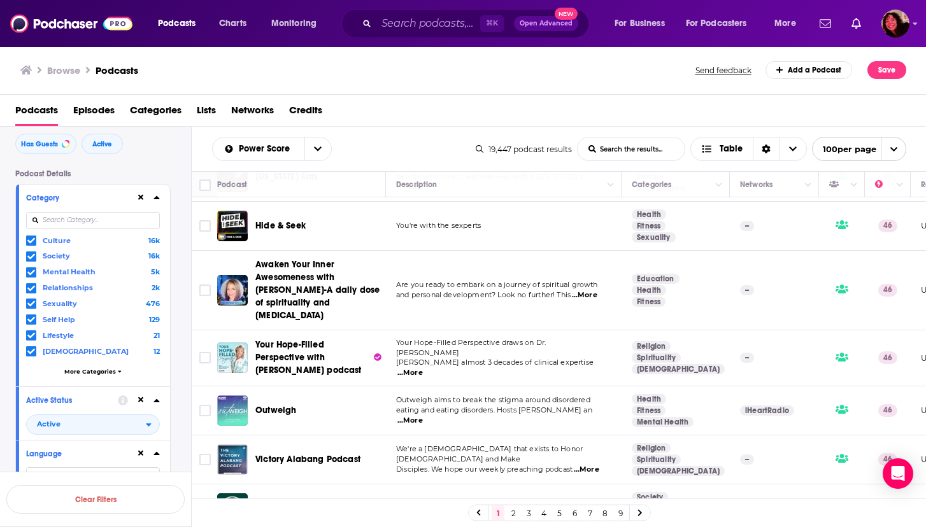
scroll to position [1943, 0]
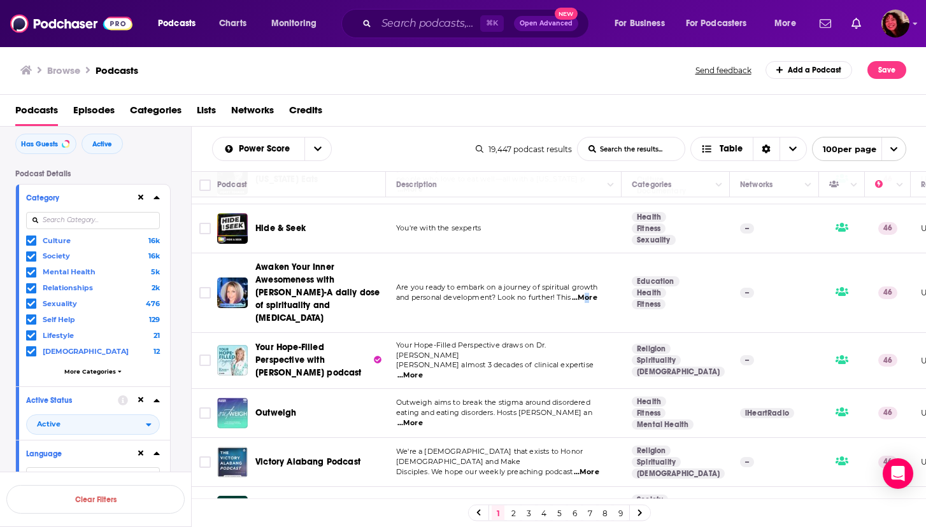
click at [586, 293] on span "...More" at bounding box center [584, 298] width 25 height 10
click at [507, 283] on span "Are you ready to embark on a journey of spiritual growth" at bounding box center [497, 287] width 202 height 9
click at [423, 371] on span "...More" at bounding box center [409, 376] width 25 height 10
click at [495, 341] on span "Your Hope-Filled Perspective draws on Dr. Michelle" at bounding box center [471, 350] width 150 height 19
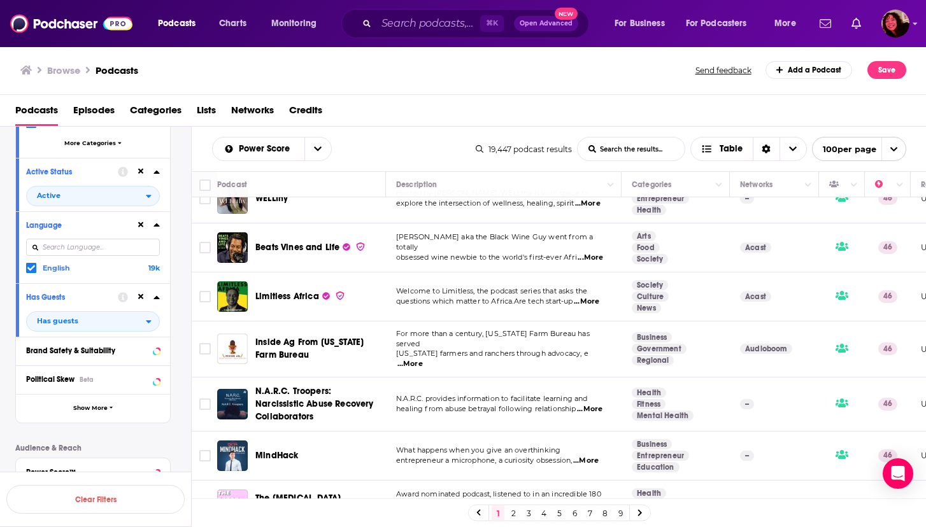
scroll to position [568, 0]
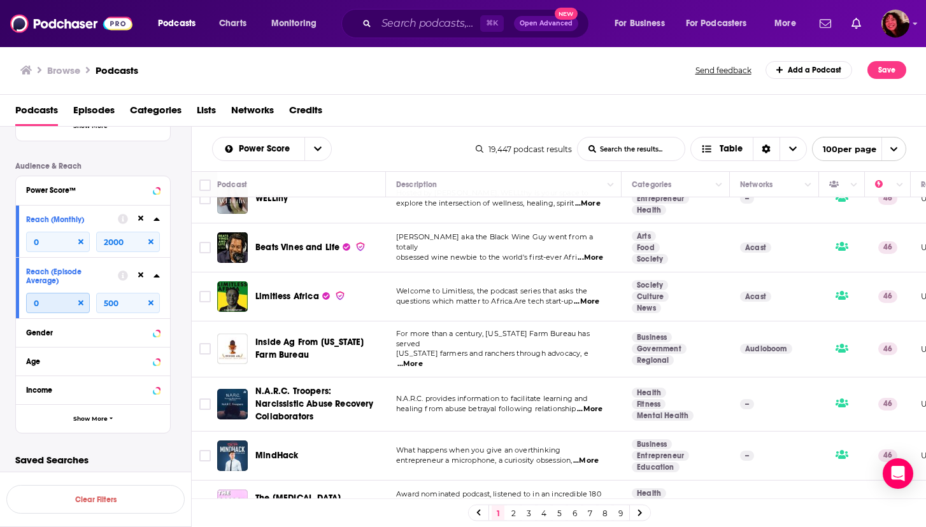
drag, startPoint x: 48, startPoint y: 306, endPoint x: 25, endPoint y: 306, distance: 23.6
click at [25, 306] on div "Reach (Episode Average) 0 500" at bounding box center [93, 287] width 154 height 61
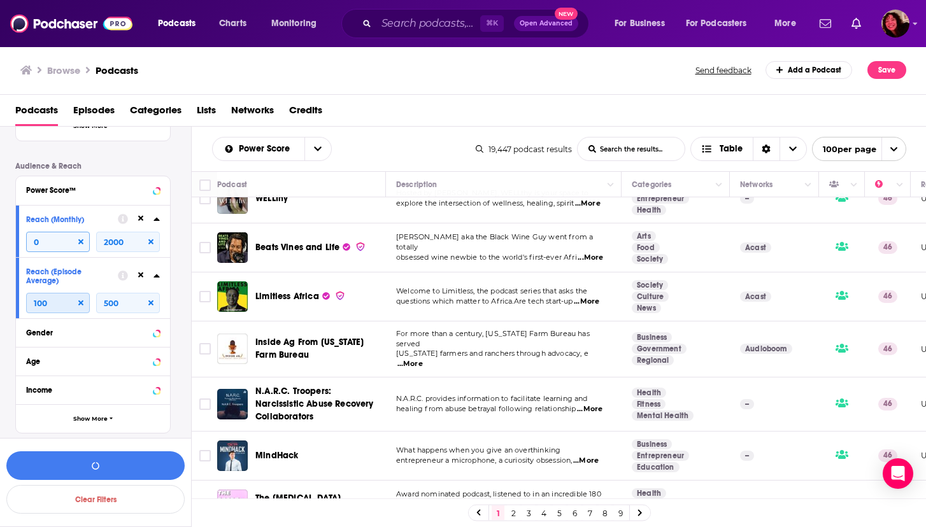
type input "100"
drag, startPoint x: 48, startPoint y: 241, endPoint x: 14, endPoint y: 239, distance: 34.5
click at [14, 239] on div "Filters 6 Quick Filters Has Guests Active Podcast Details Category Culture 16k …" at bounding box center [95, 15] width 191 height 877
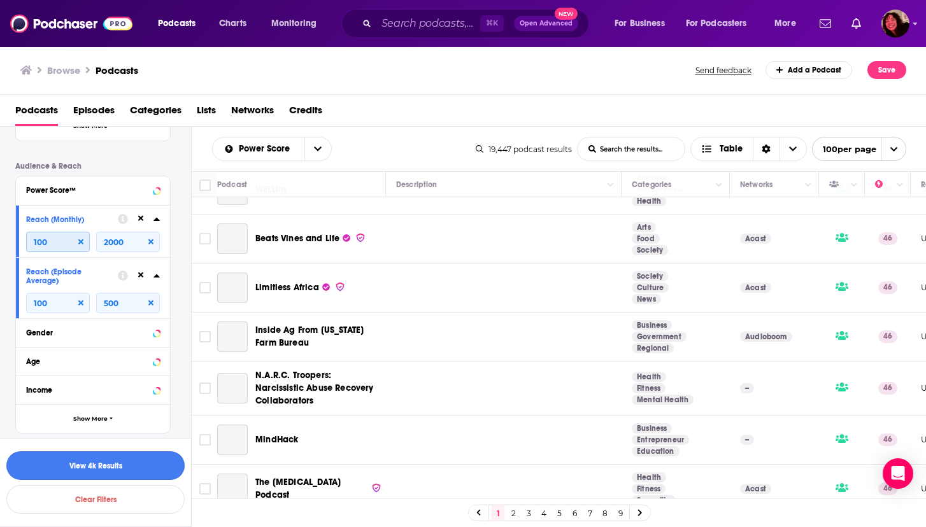
type input "100"
click at [85, 465] on button "View 4k Results" at bounding box center [95, 465] width 178 height 29
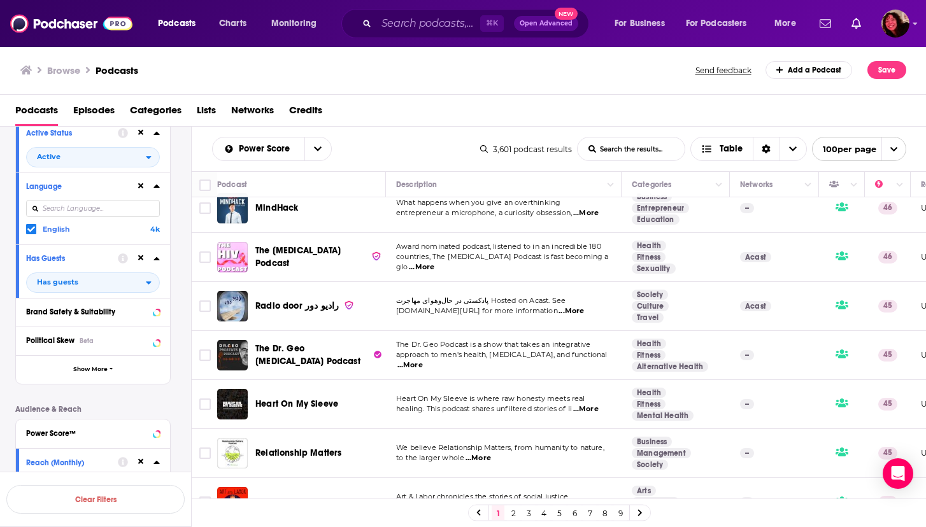
scroll to position [336, 0]
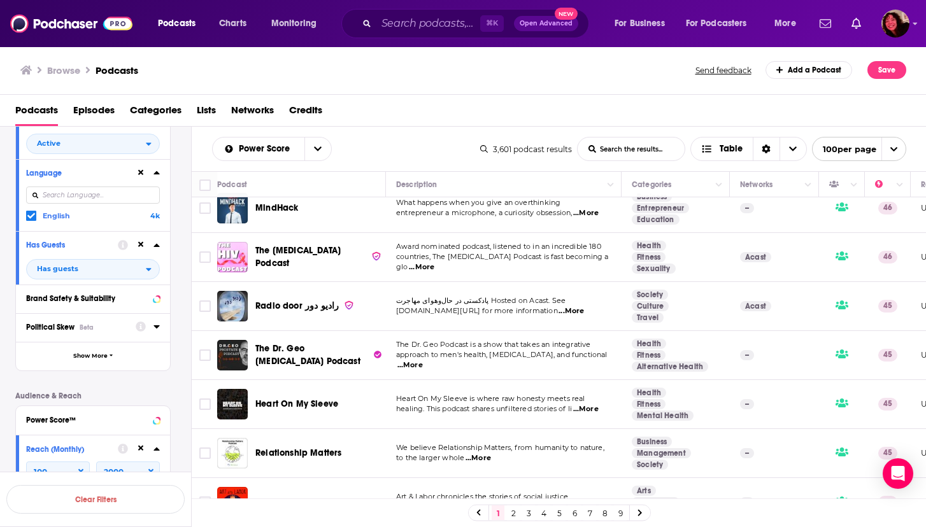
click at [39, 332] on span "Political Skew" at bounding box center [50, 327] width 48 height 9
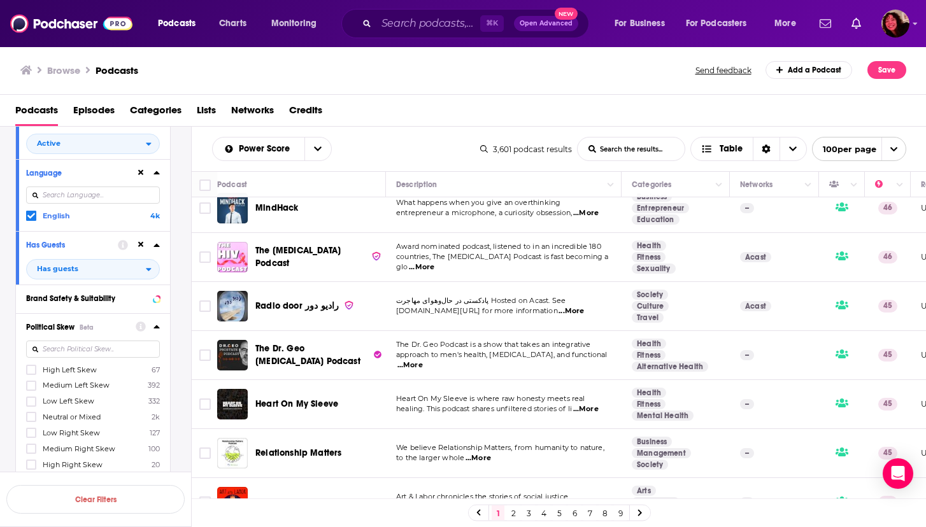
scroll to position [422, 0]
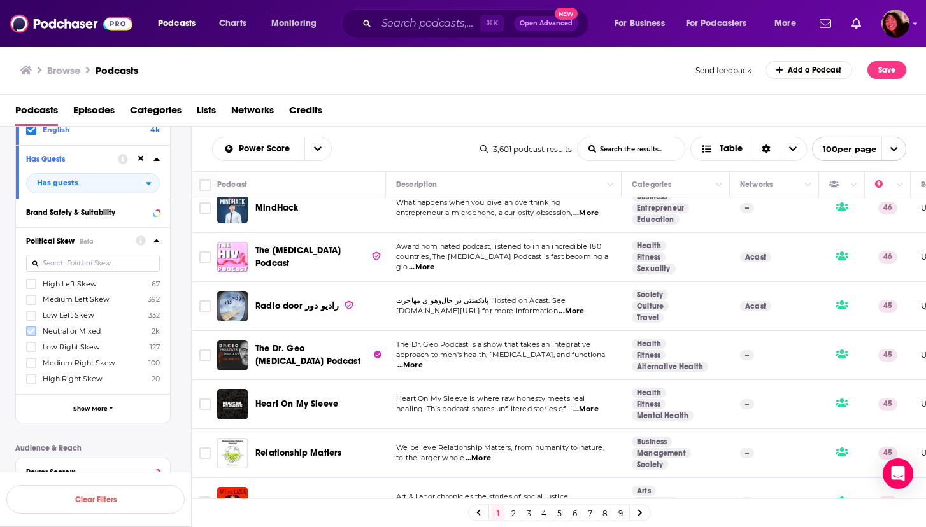
click at [30, 330] on icon at bounding box center [31, 331] width 8 height 8
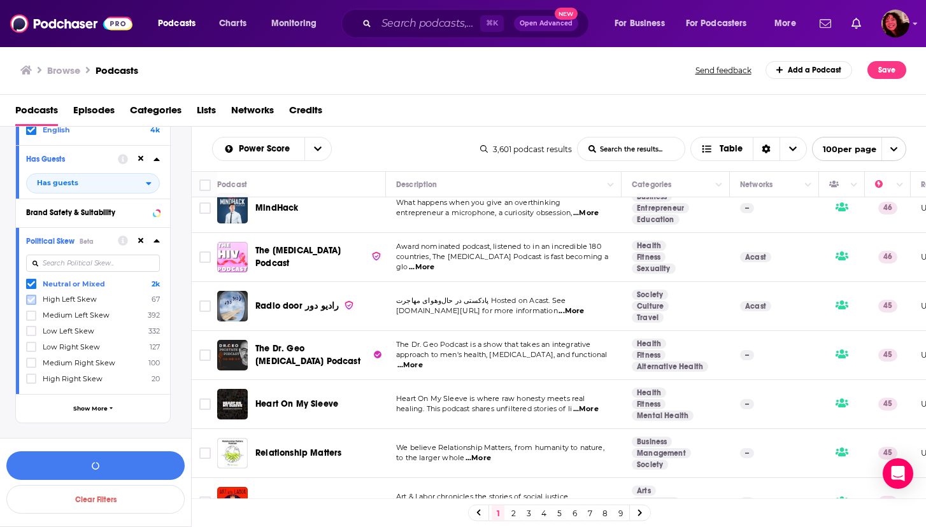
click at [31, 300] on icon at bounding box center [31, 300] width 8 height 6
click at [31, 316] on icon at bounding box center [31, 316] width 8 height 6
click at [31, 332] on icon at bounding box center [31, 332] width 8 height 6
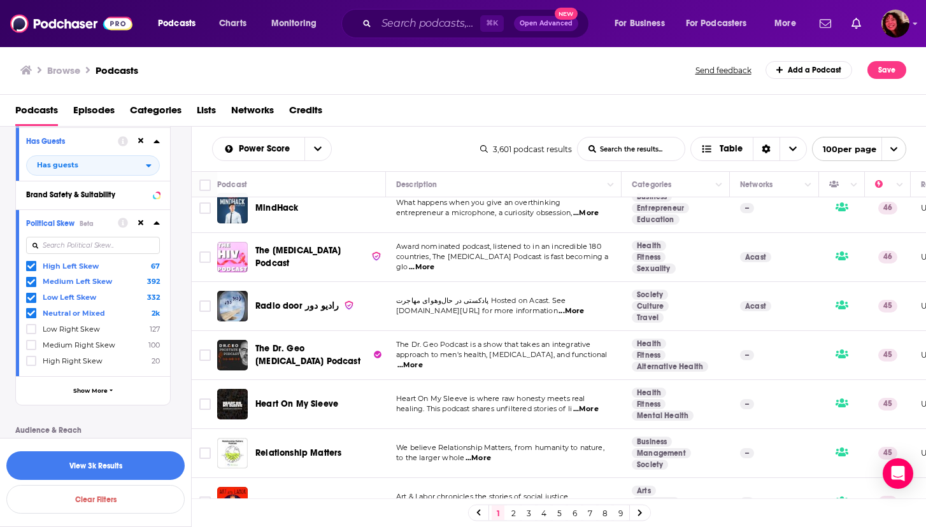
scroll to position [450, 0]
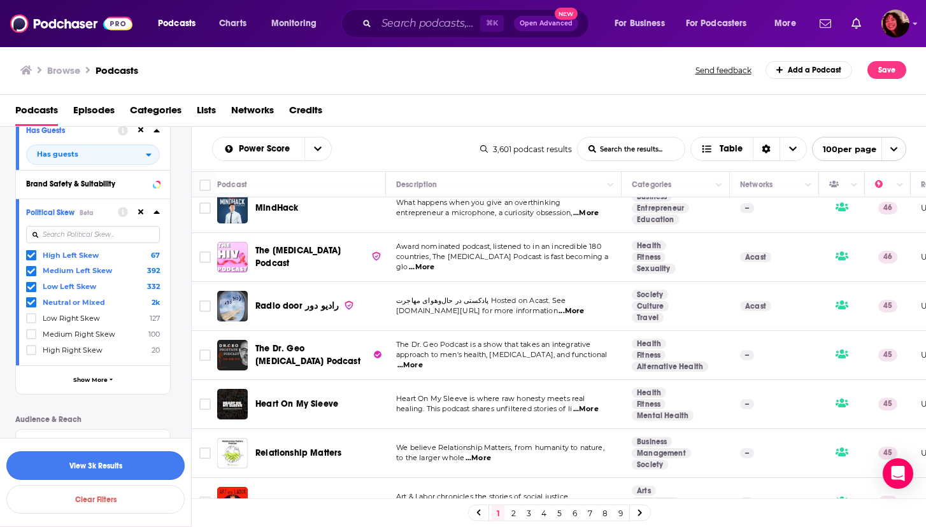
click at [68, 469] on button "View 3k Results" at bounding box center [95, 465] width 178 height 29
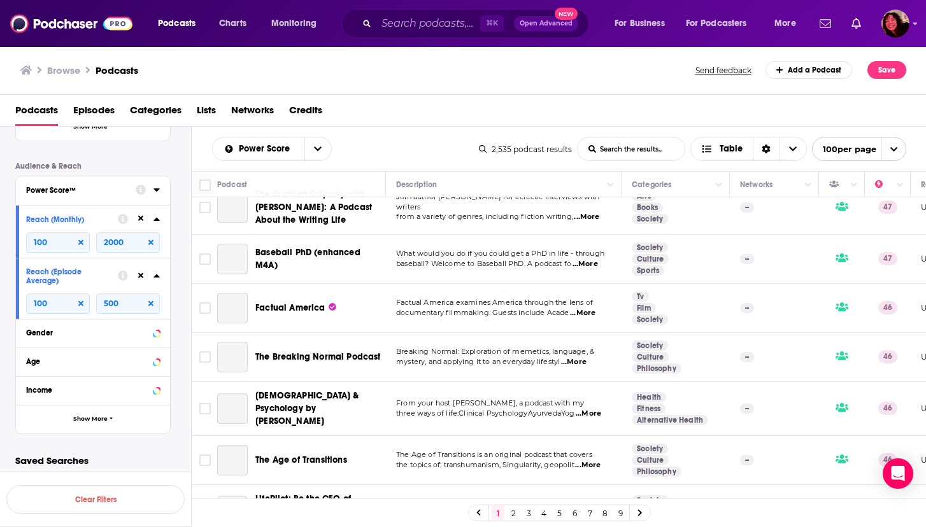
scroll to position [2305, 0]
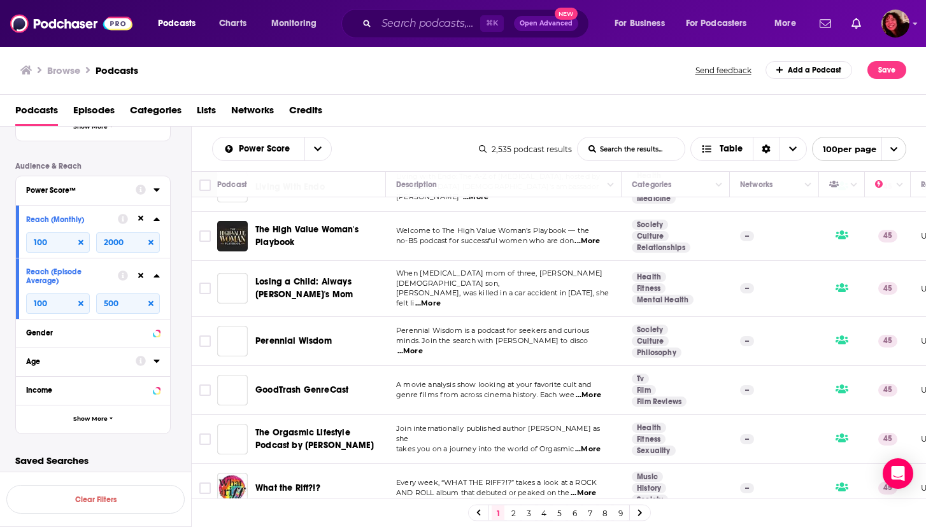
click at [36, 363] on div "Age" at bounding box center [76, 361] width 101 height 9
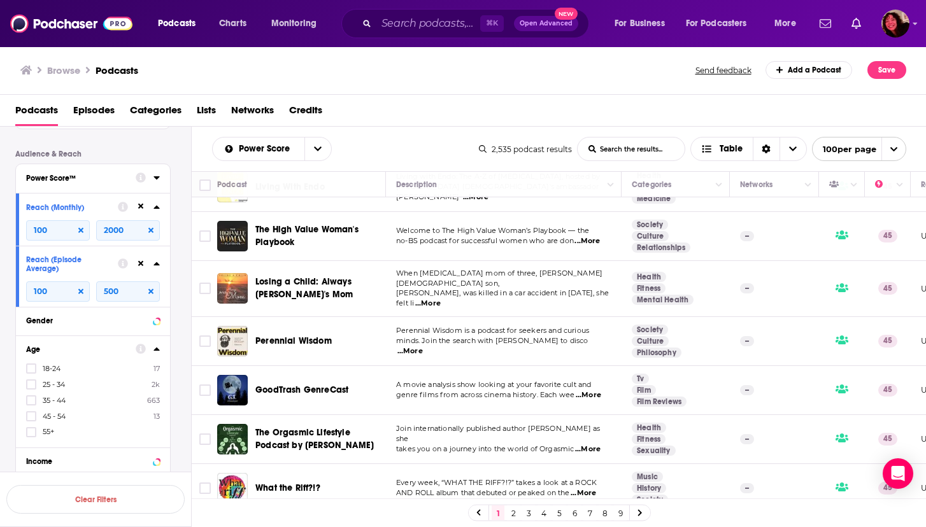
scroll to position [729, 0]
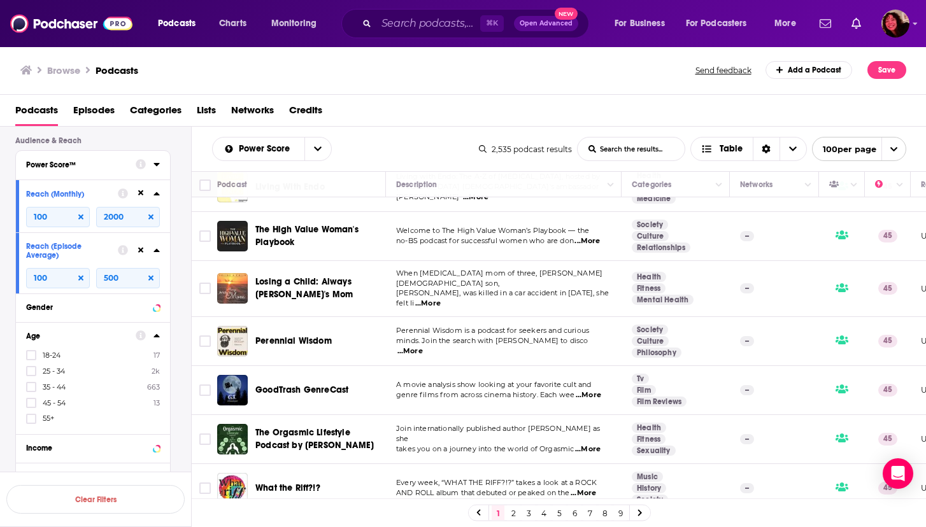
click at [157, 334] on icon at bounding box center [156, 335] width 6 height 10
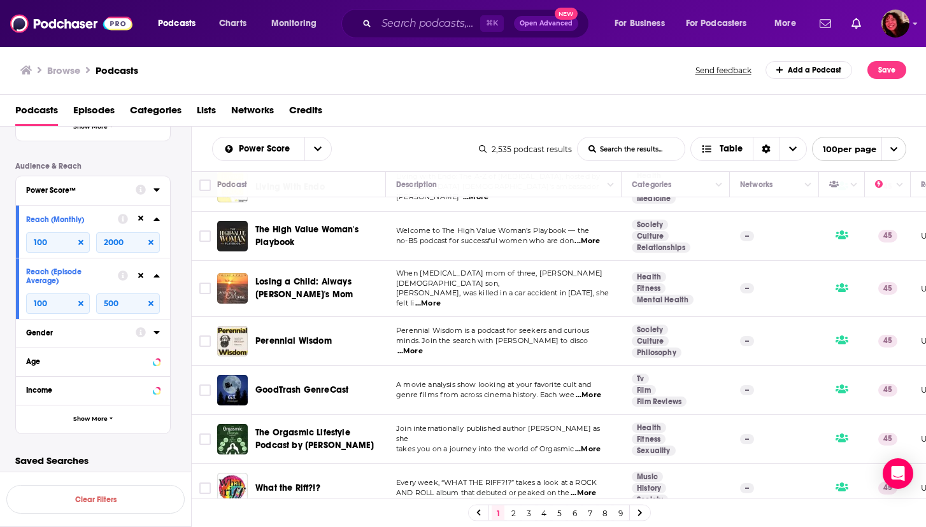
scroll to position [705, 0]
click at [53, 330] on div "Gender" at bounding box center [76, 333] width 101 height 9
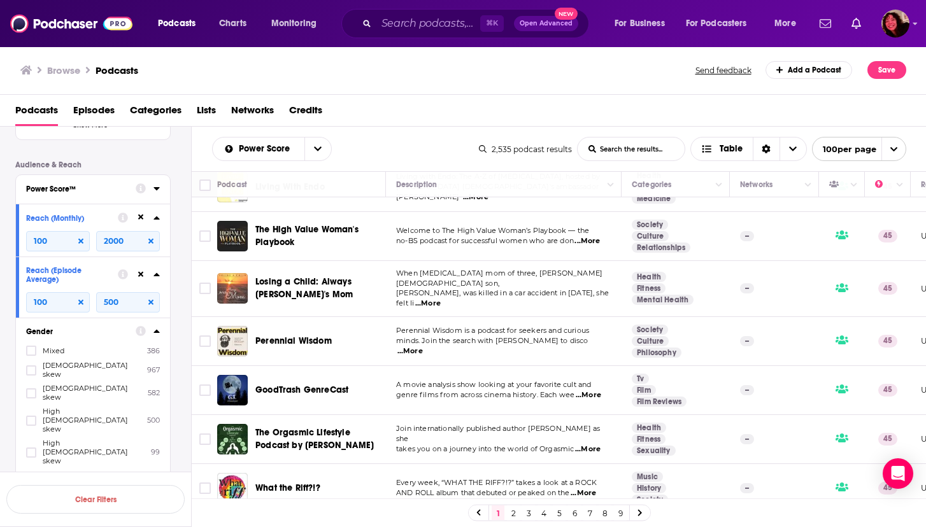
click at [156, 332] on icon at bounding box center [156, 331] width 6 height 3
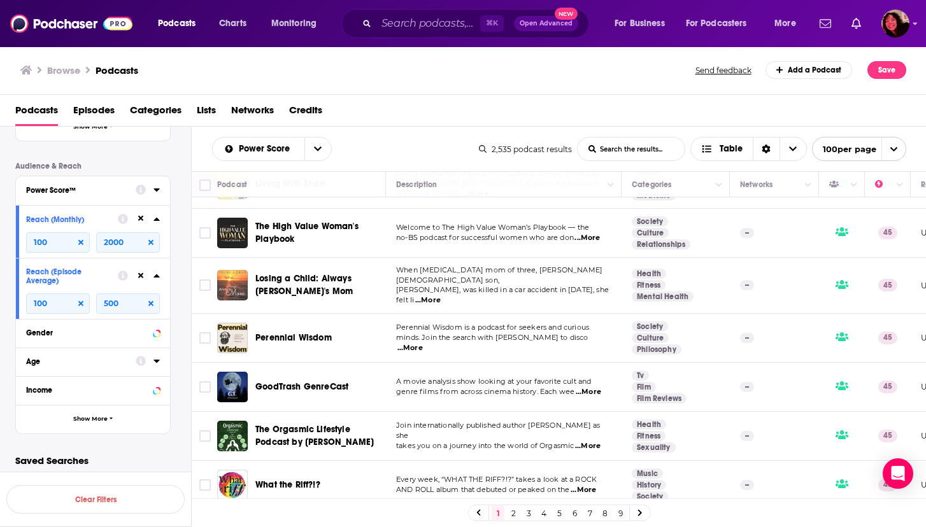
scroll to position [2311, 0]
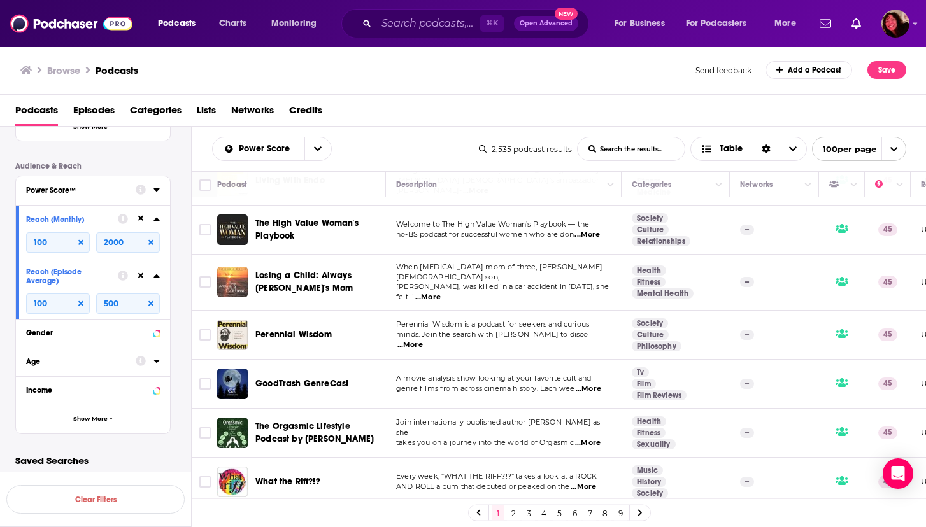
click at [590, 230] on span "...More" at bounding box center [586, 235] width 25 height 10
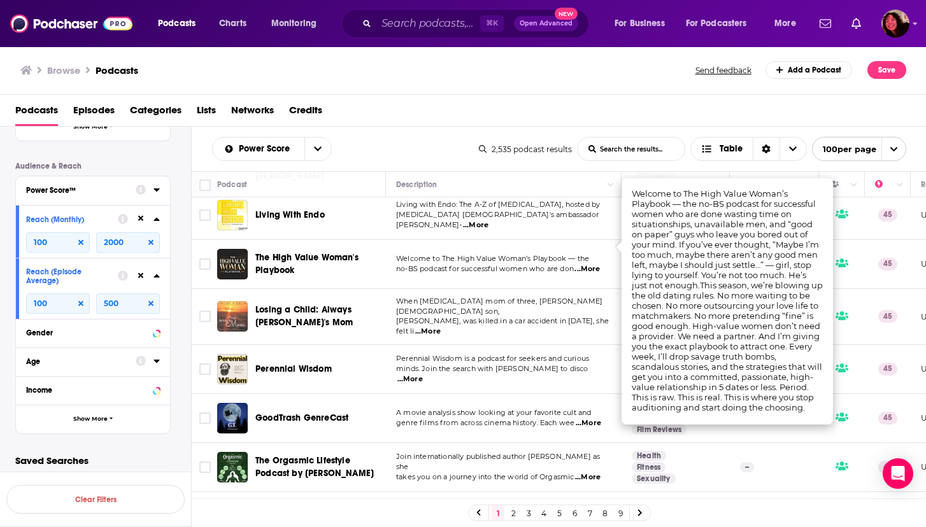
scroll to position [2278, 0]
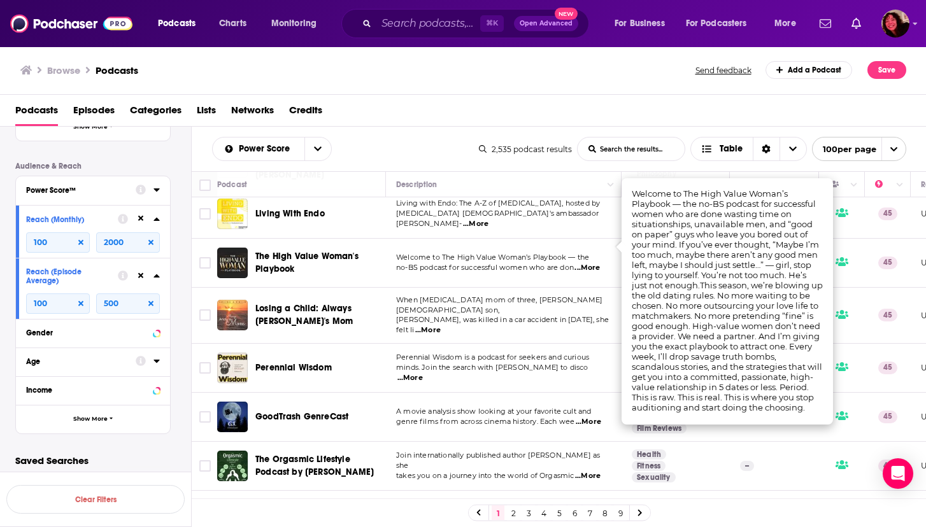
click at [481, 253] on span "Welcome to The High Value Woman’s Playbook — the" at bounding box center [492, 257] width 193 height 9
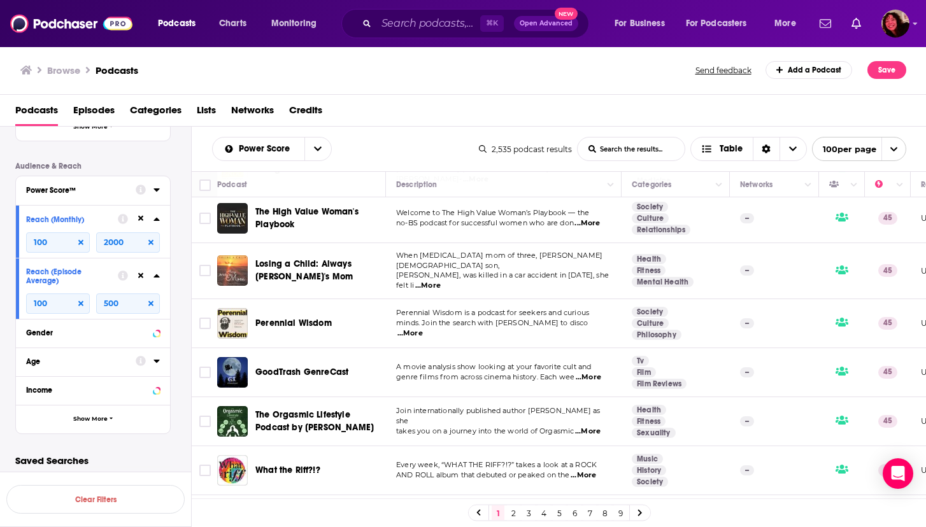
scroll to position [2329, 0]
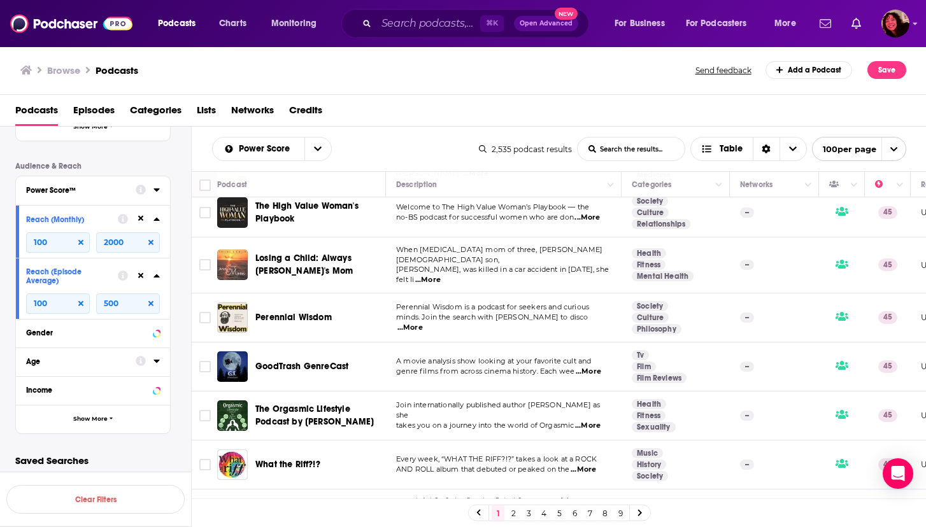
click at [423, 323] on span "...More" at bounding box center [409, 328] width 25 height 10
click at [536, 313] on span "minds. Join the search with J.W. Bertolotti to disco" at bounding box center [492, 317] width 192 height 9
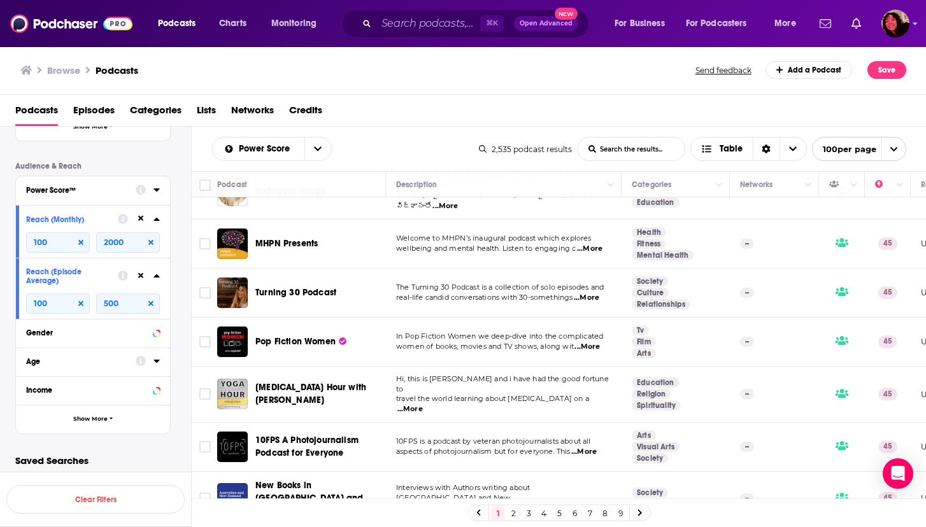
scroll to position [2655, 0]
click at [592, 292] on span "...More" at bounding box center [586, 297] width 25 height 10
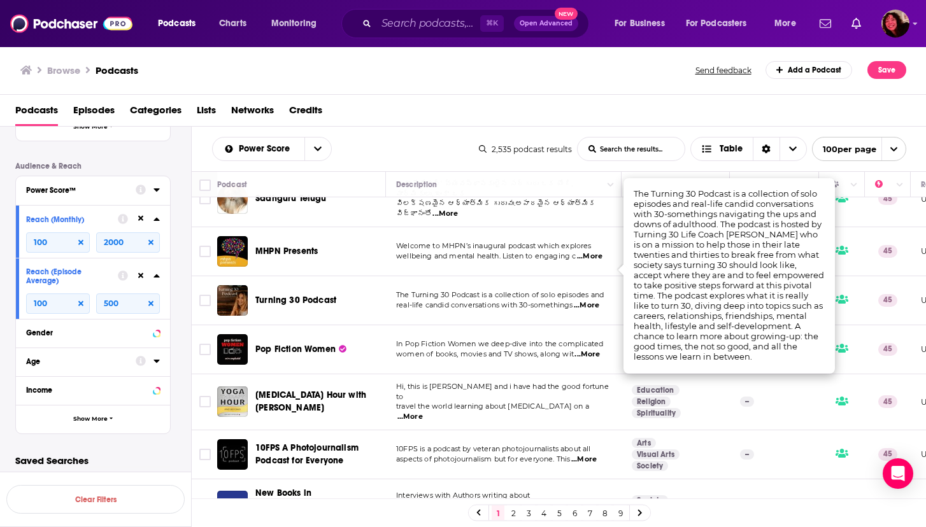
scroll to position [2641, 0]
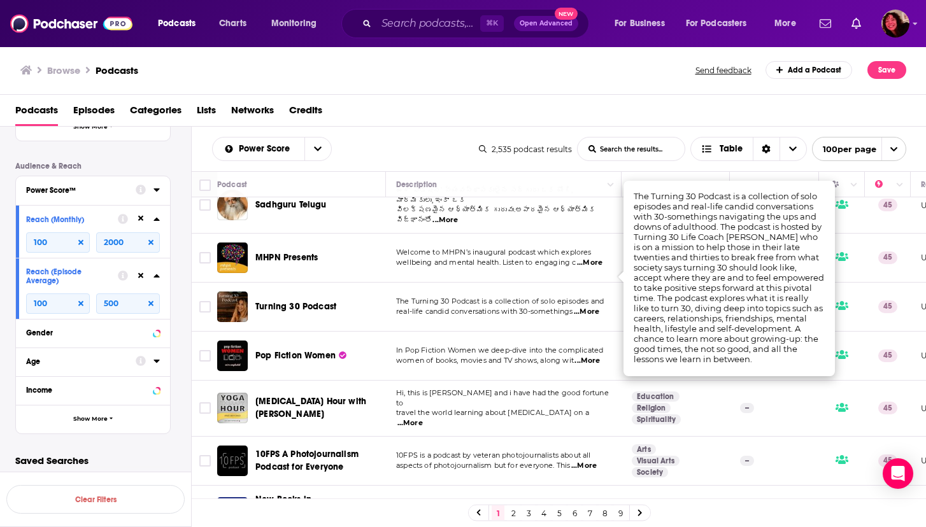
click at [484, 297] on span "The Turning 30 Podcast is a collection of solo episodes and" at bounding box center [500, 301] width 208 height 9
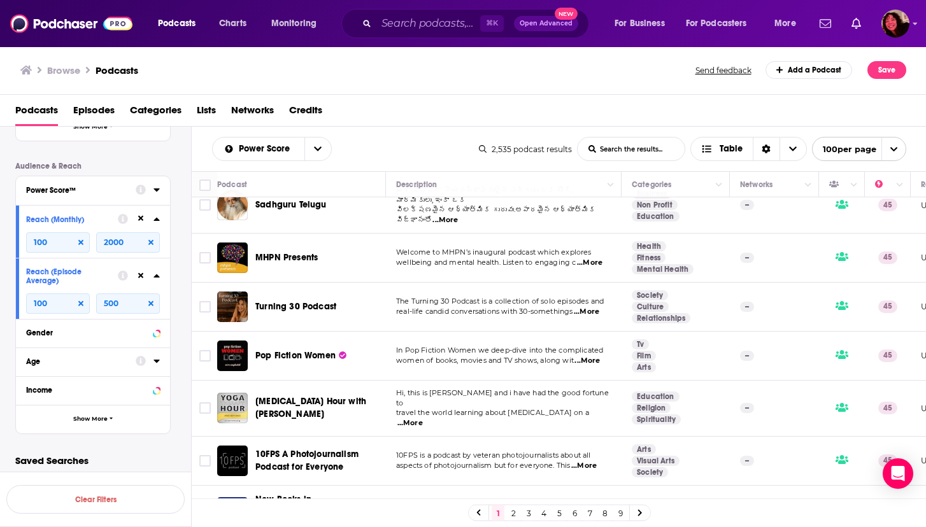
click at [317, 301] on span "Turning 30 Podcast" at bounding box center [295, 306] width 81 height 11
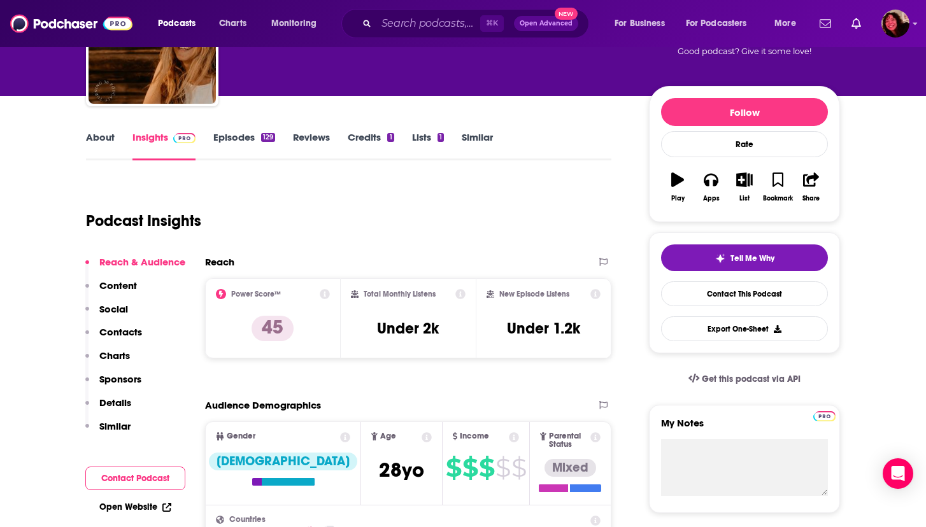
scroll to position [116, 0]
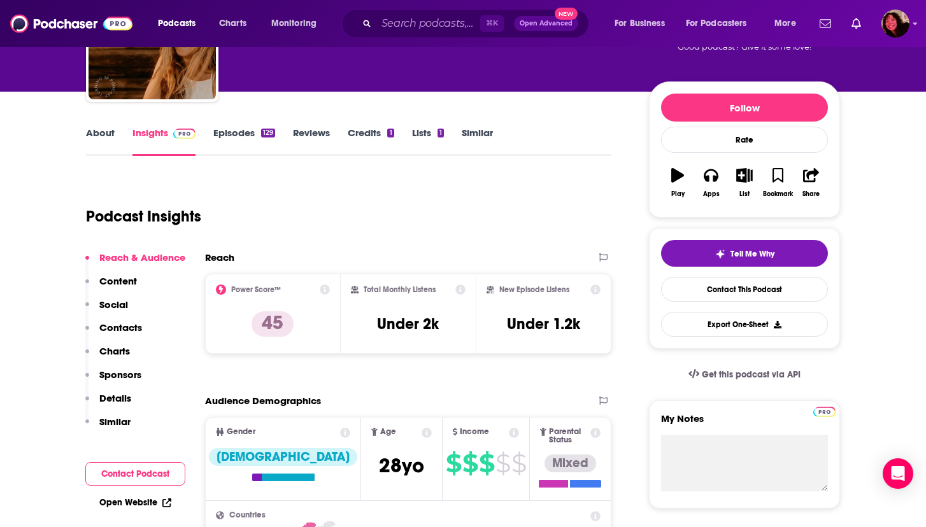
click at [125, 502] on link "Open Website" at bounding box center [135, 502] width 72 height 11
click at [243, 133] on link "Episodes 129" at bounding box center [244, 141] width 62 height 29
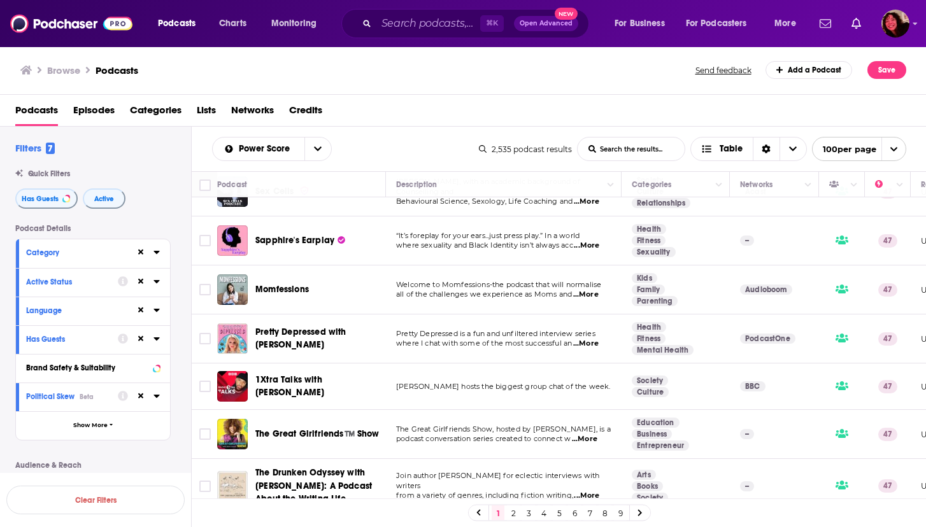
scroll to position [565, 0]
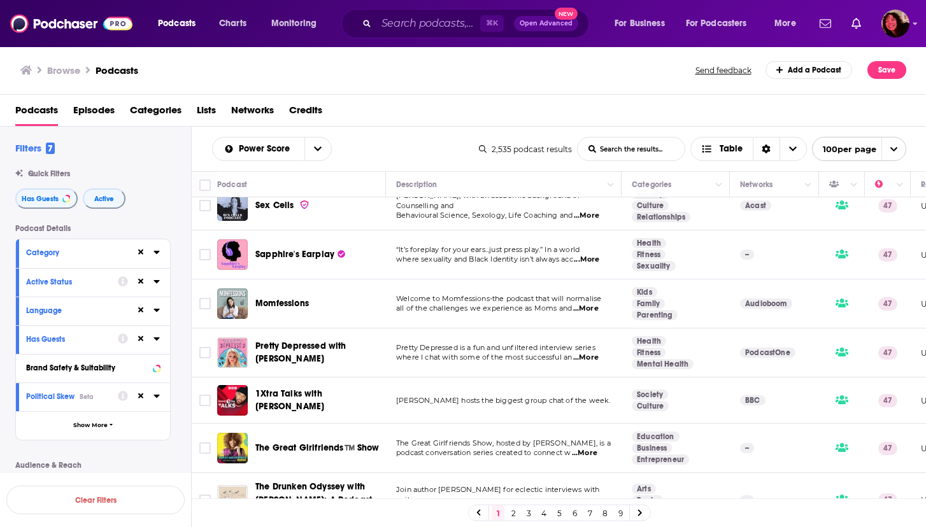
click at [590, 353] on span "...More" at bounding box center [585, 358] width 25 height 10
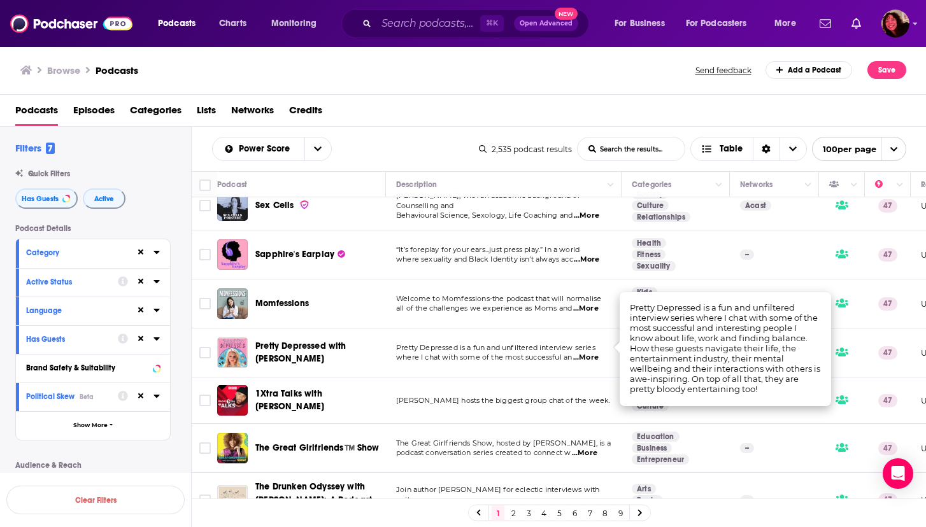
click at [590, 353] on span "...More" at bounding box center [585, 358] width 25 height 10
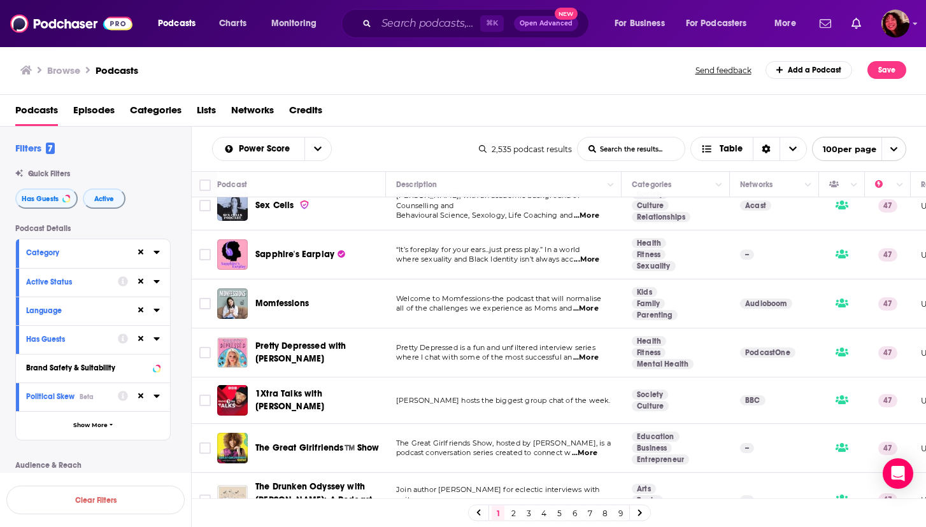
click at [564, 353] on span "where I chat with some of the most successful an" at bounding box center [484, 357] width 176 height 9
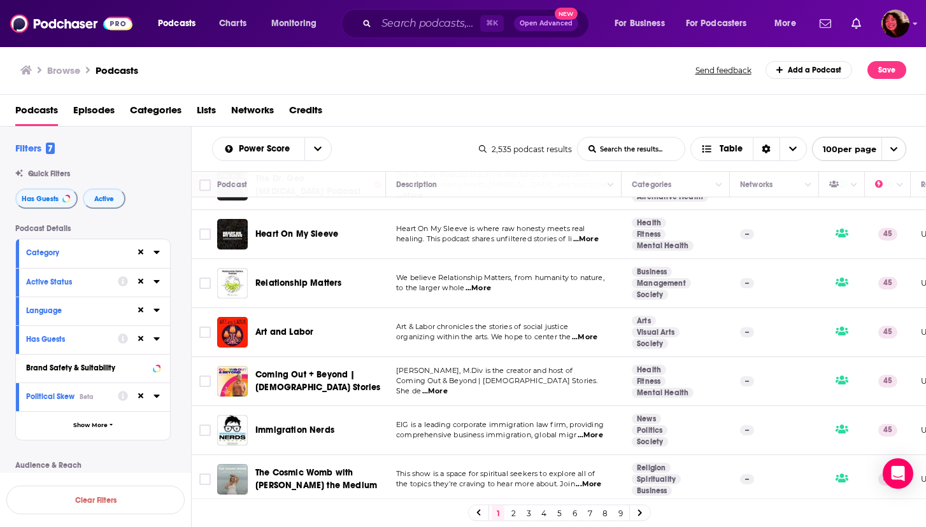
scroll to position [1910, 0]
click at [483, 283] on span "...More" at bounding box center [477, 288] width 25 height 10
click at [450, 283] on span "to the larger whole" at bounding box center [430, 287] width 68 height 9
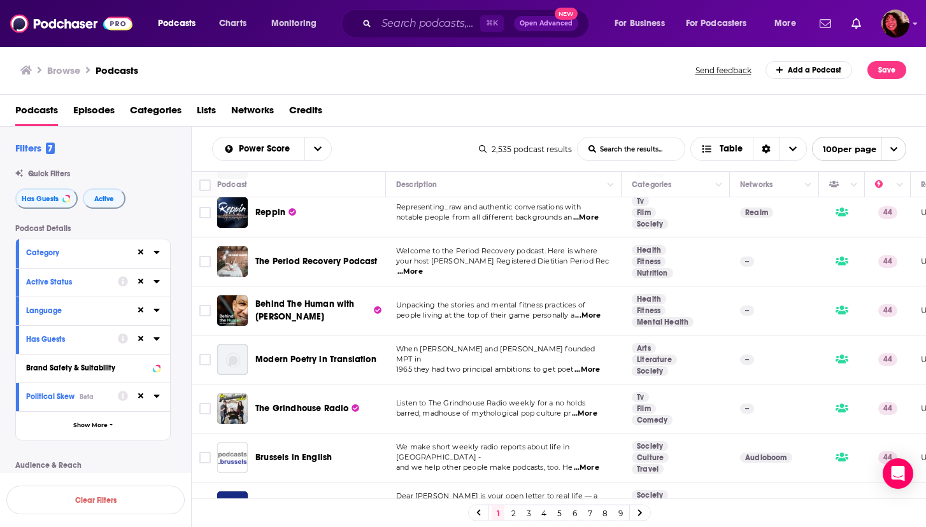
scroll to position [3396, 0]
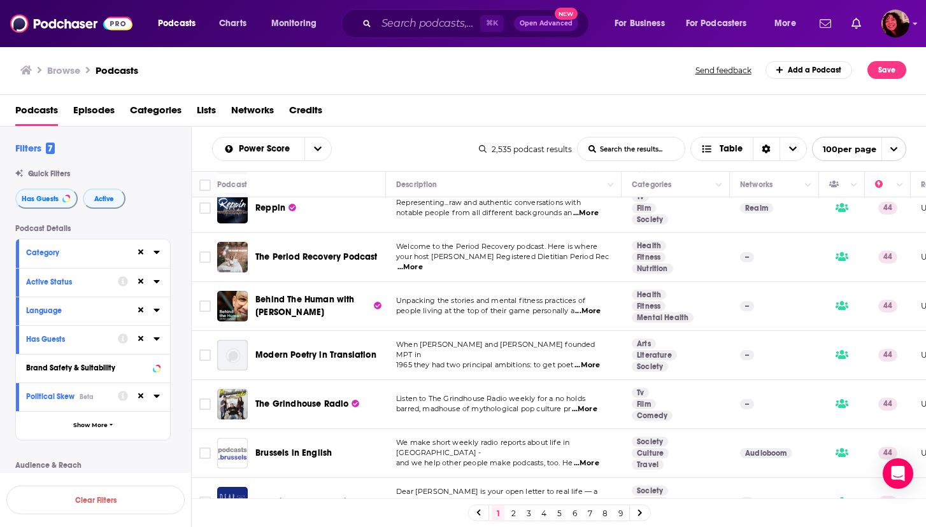
click at [155, 253] on icon at bounding box center [156, 252] width 6 height 3
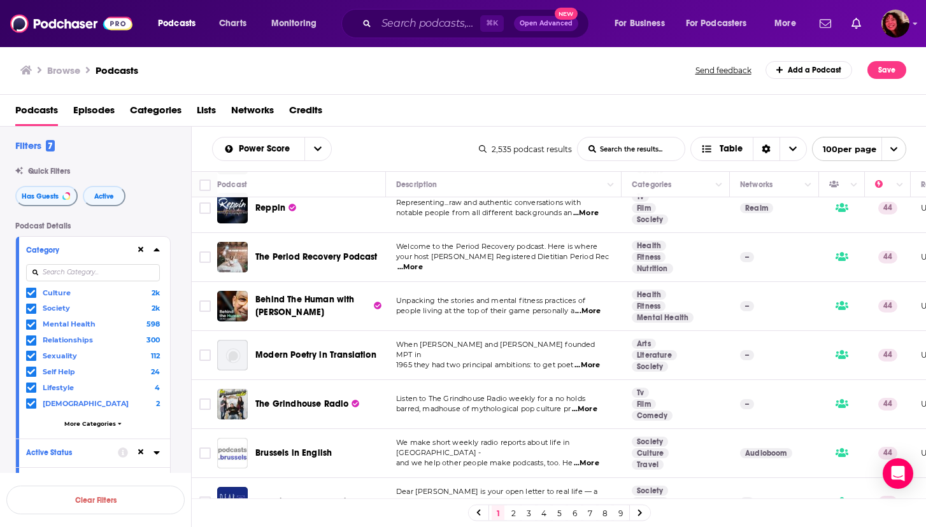
scroll to position [2, 0]
click at [156, 252] on icon at bounding box center [156, 250] width 6 height 3
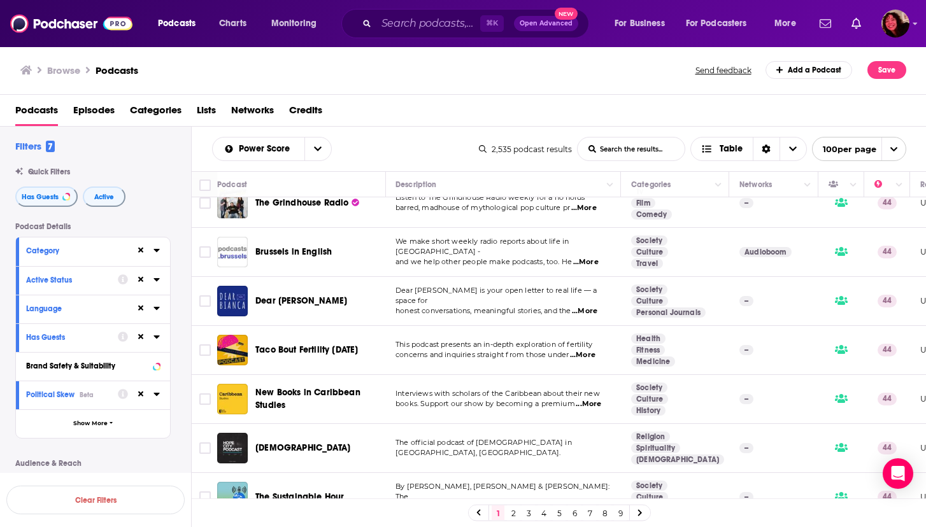
scroll to position [3599, 1]
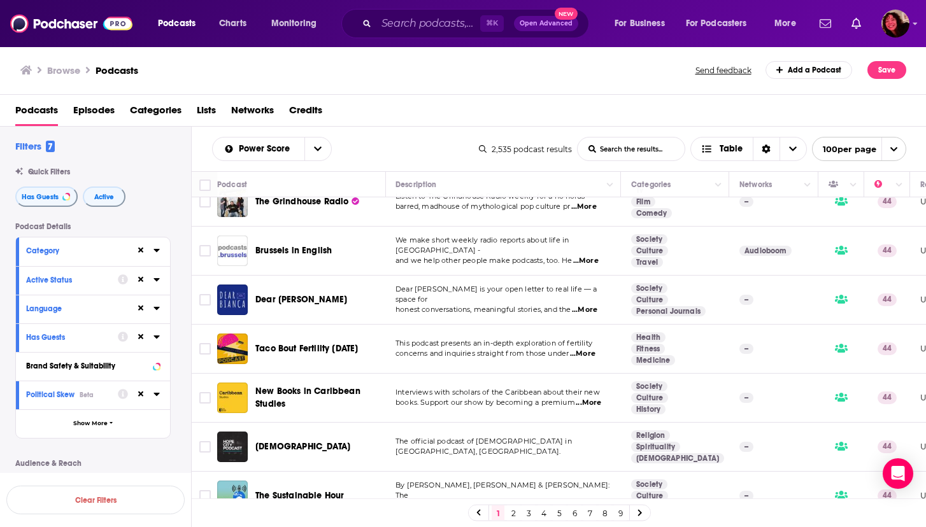
click at [490, 305] on span "honest conversations, meaningful stories, and the" at bounding box center [482, 309] width 175 height 9
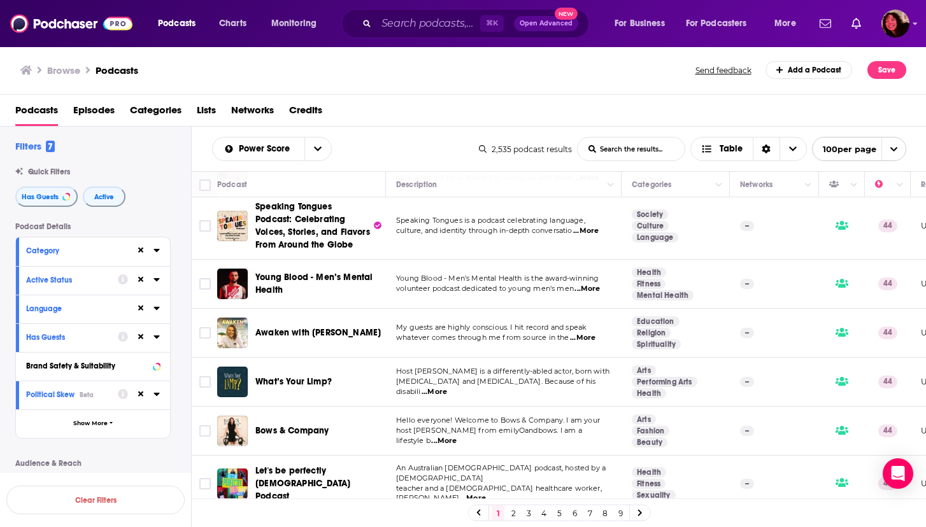
scroll to position [4670, 0]
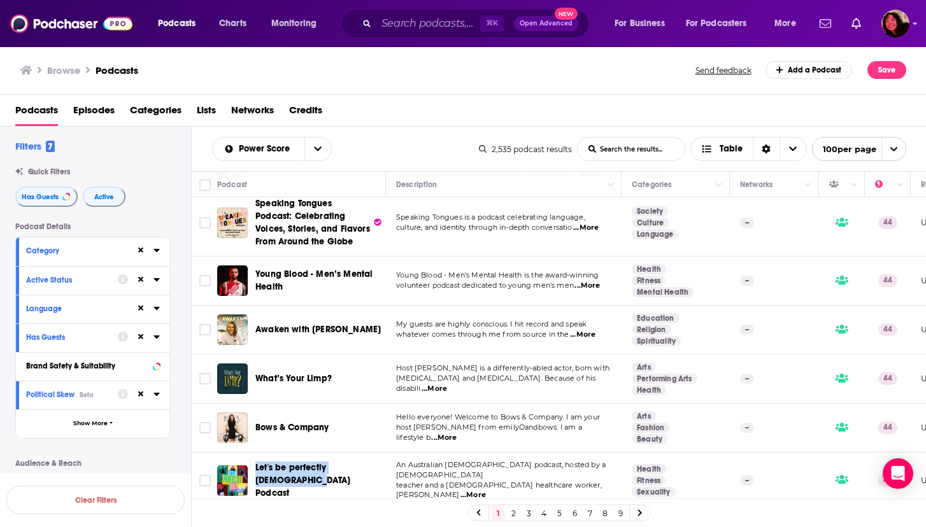
click at [513, 513] on link "2" at bounding box center [513, 513] width 13 height 15
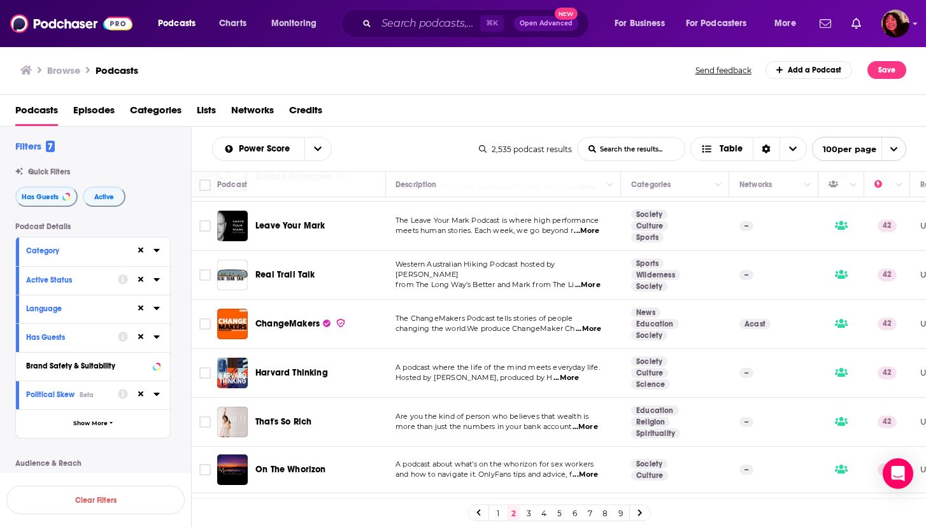
scroll to position [4696, 1]
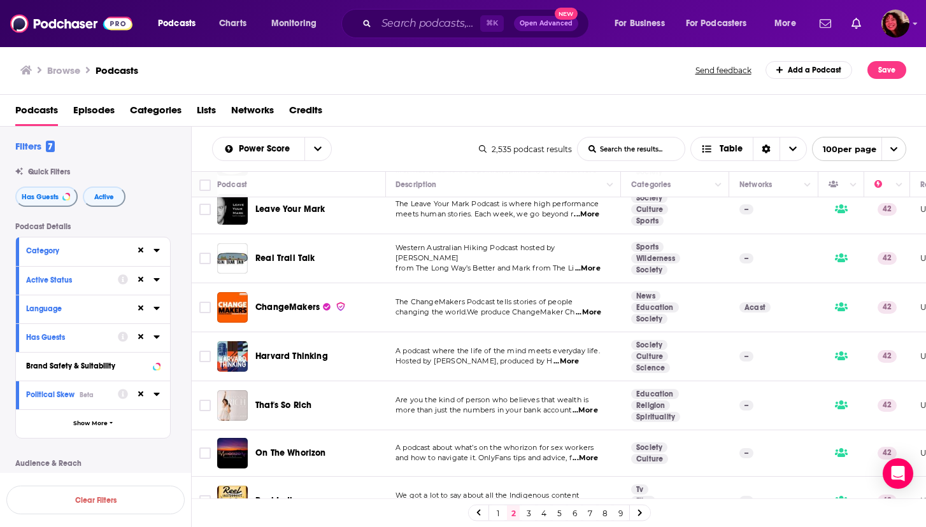
click at [526, 512] on link "3" at bounding box center [528, 513] width 13 height 15
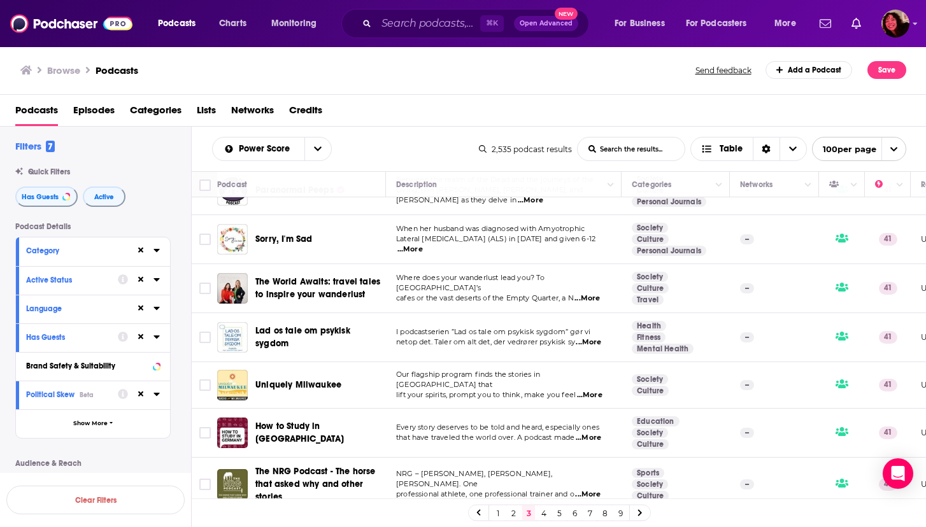
scroll to position [4607, 0]
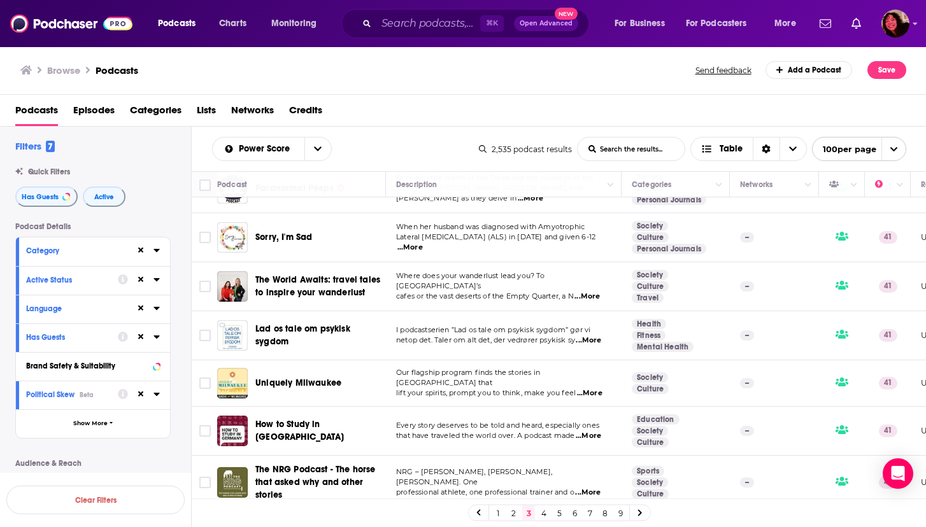
click at [543, 513] on link "4" at bounding box center [543, 513] width 13 height 15
